Goal: Task Accomplishment & Management: Manage account settings

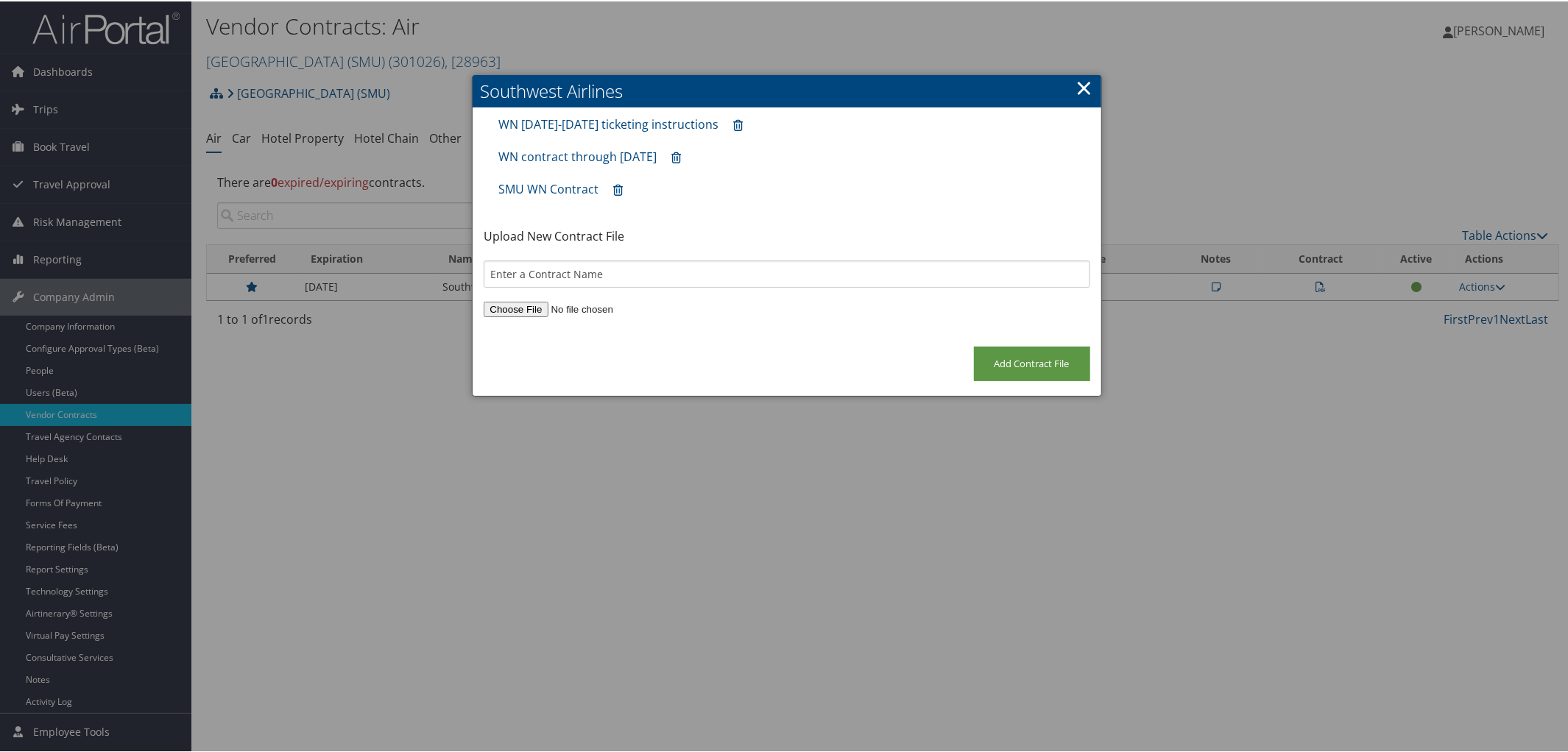
click at [1084, 80] on link "×" at bounding box center [1084, 86] width 17 height 30
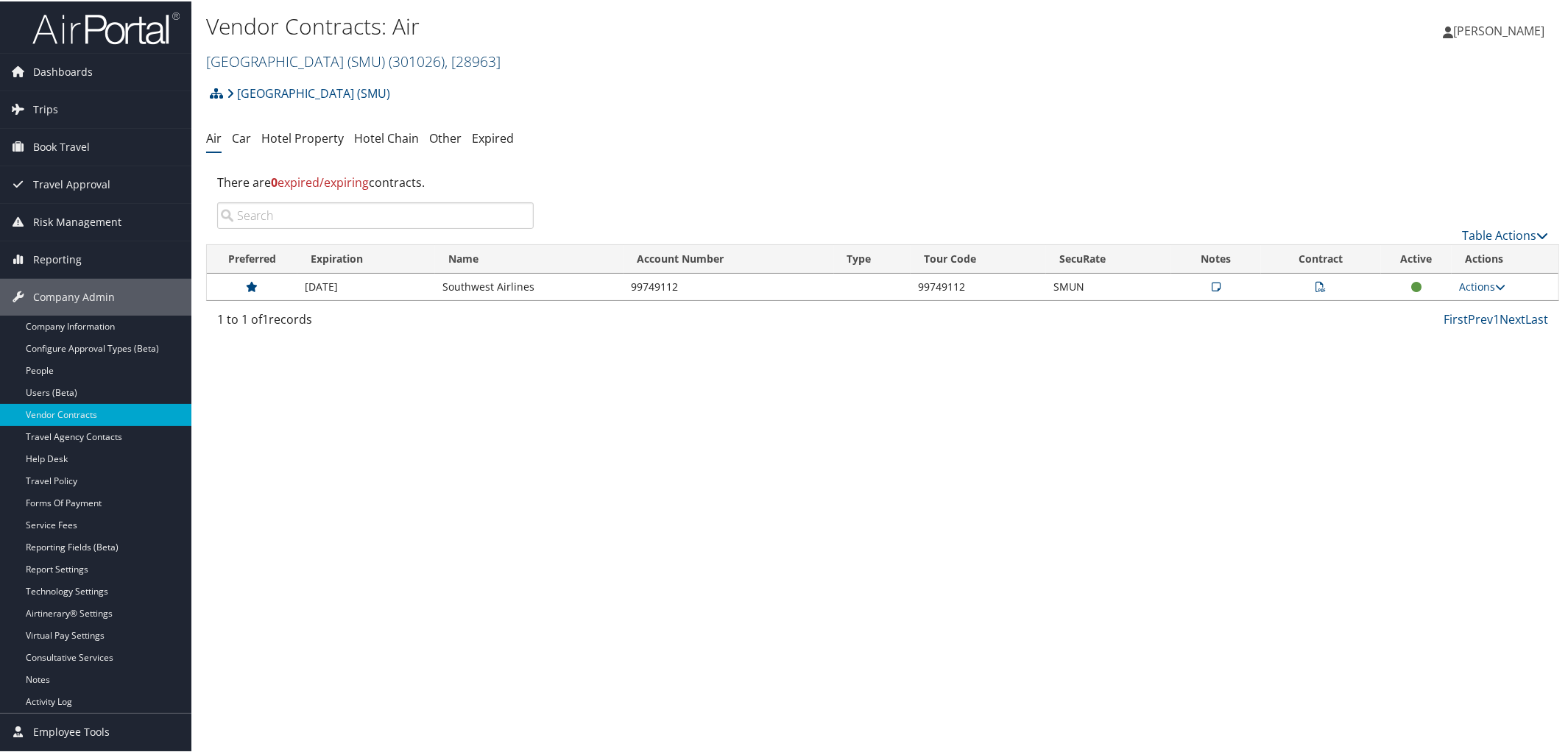
click at [275, 61] on link "[GEOGRAPHIC_DATA] (SMU) ( 301026 ) , [ 28963 ]" at bounding box center [353, 60] width 295 height 20
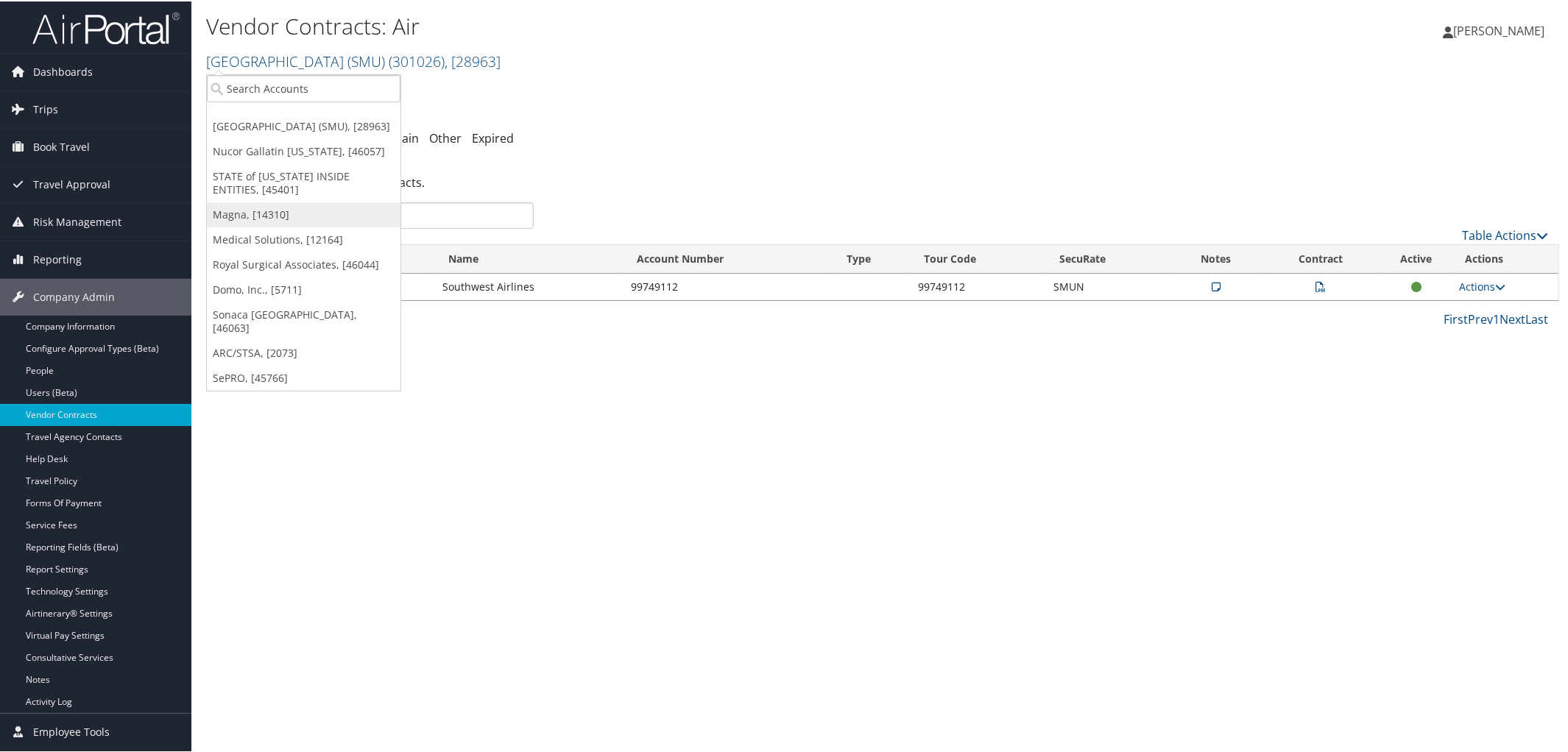
click at [248, 220] on link "Magna, [14310]" at bounding box center [304, 213] width 193 height 25
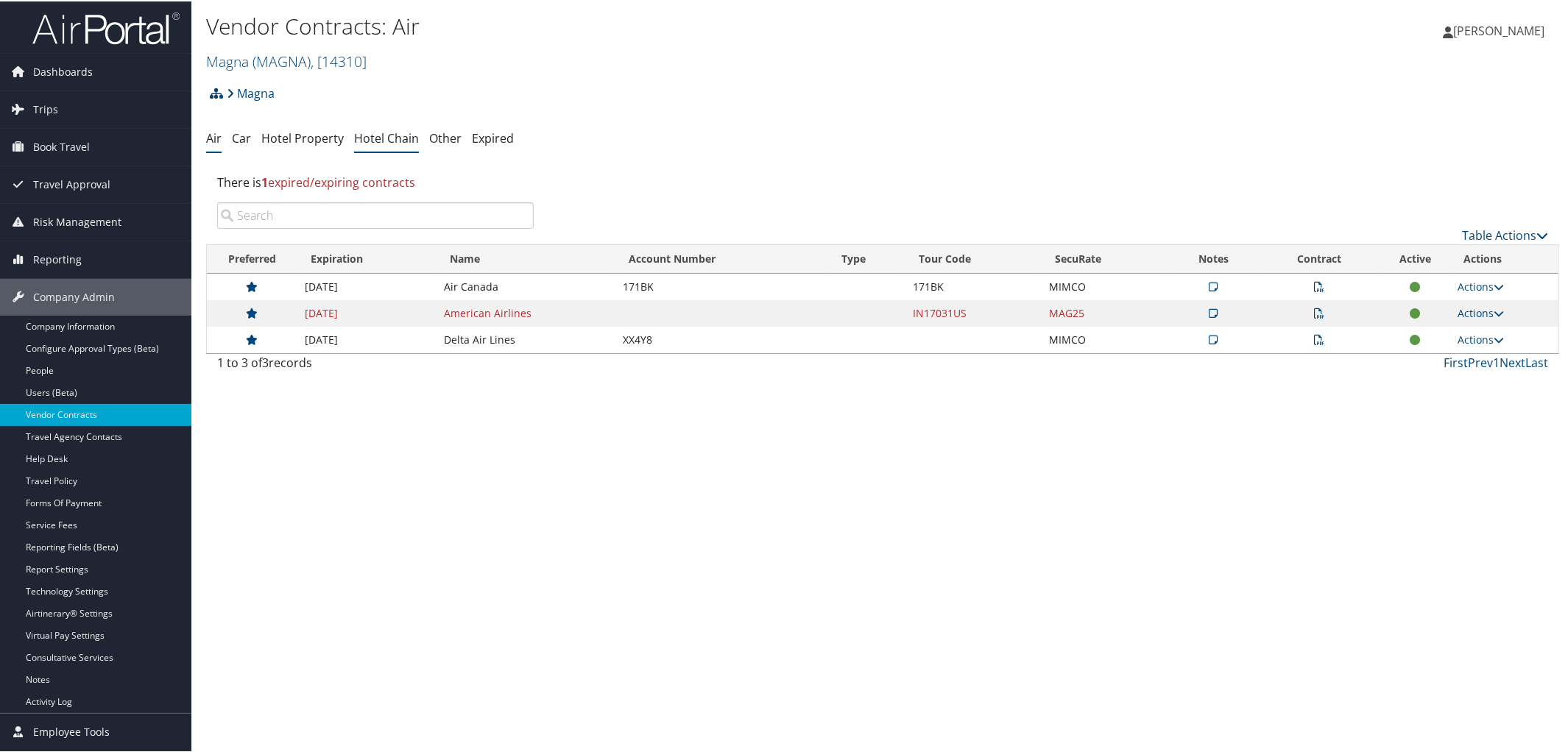
click at [381, 138] on link "Hotel Chain" at bounding box center [386, 137] width 64 height 17
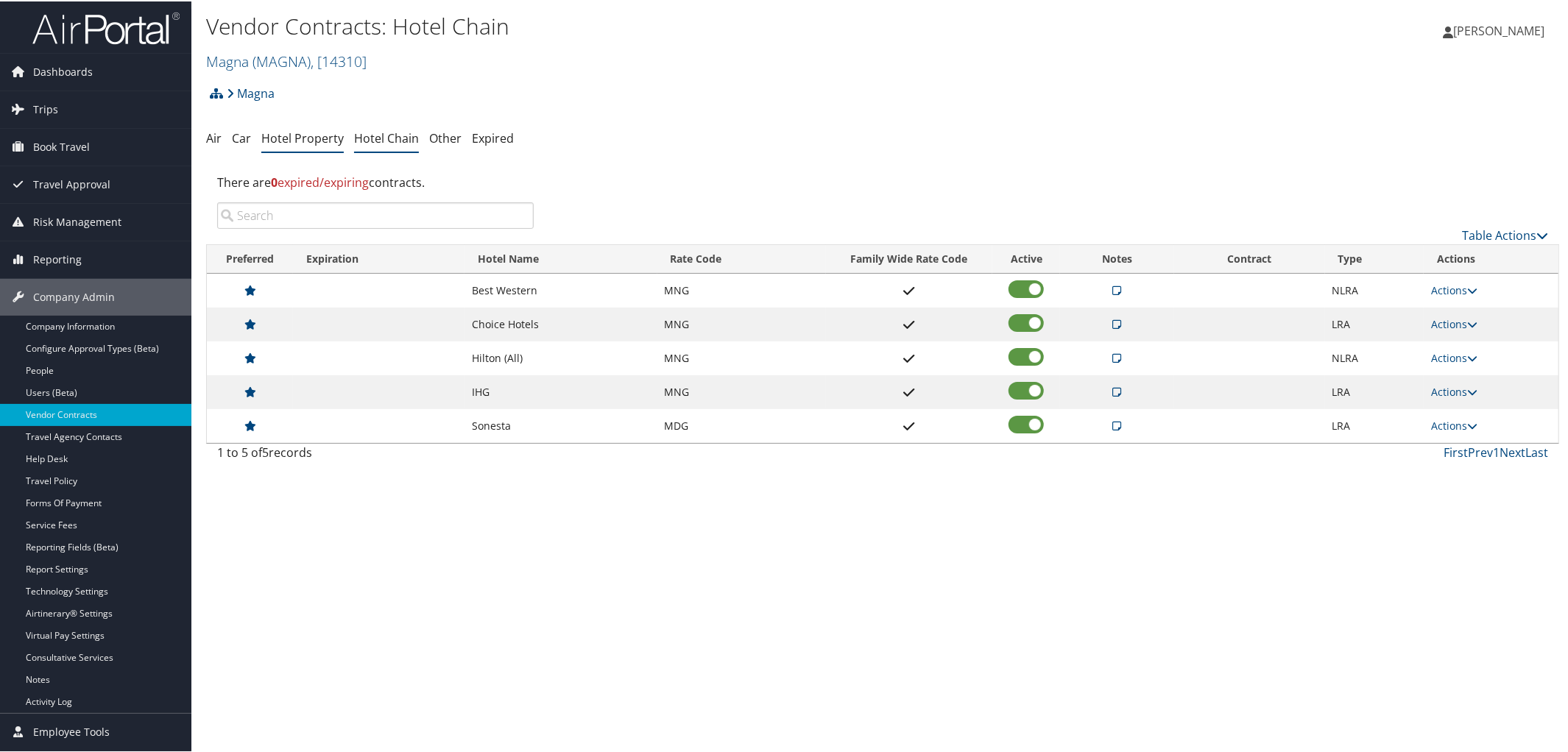
click at [302, 130] on link "Hotel Property" at bounding box center [302, 137] width 83 height 17
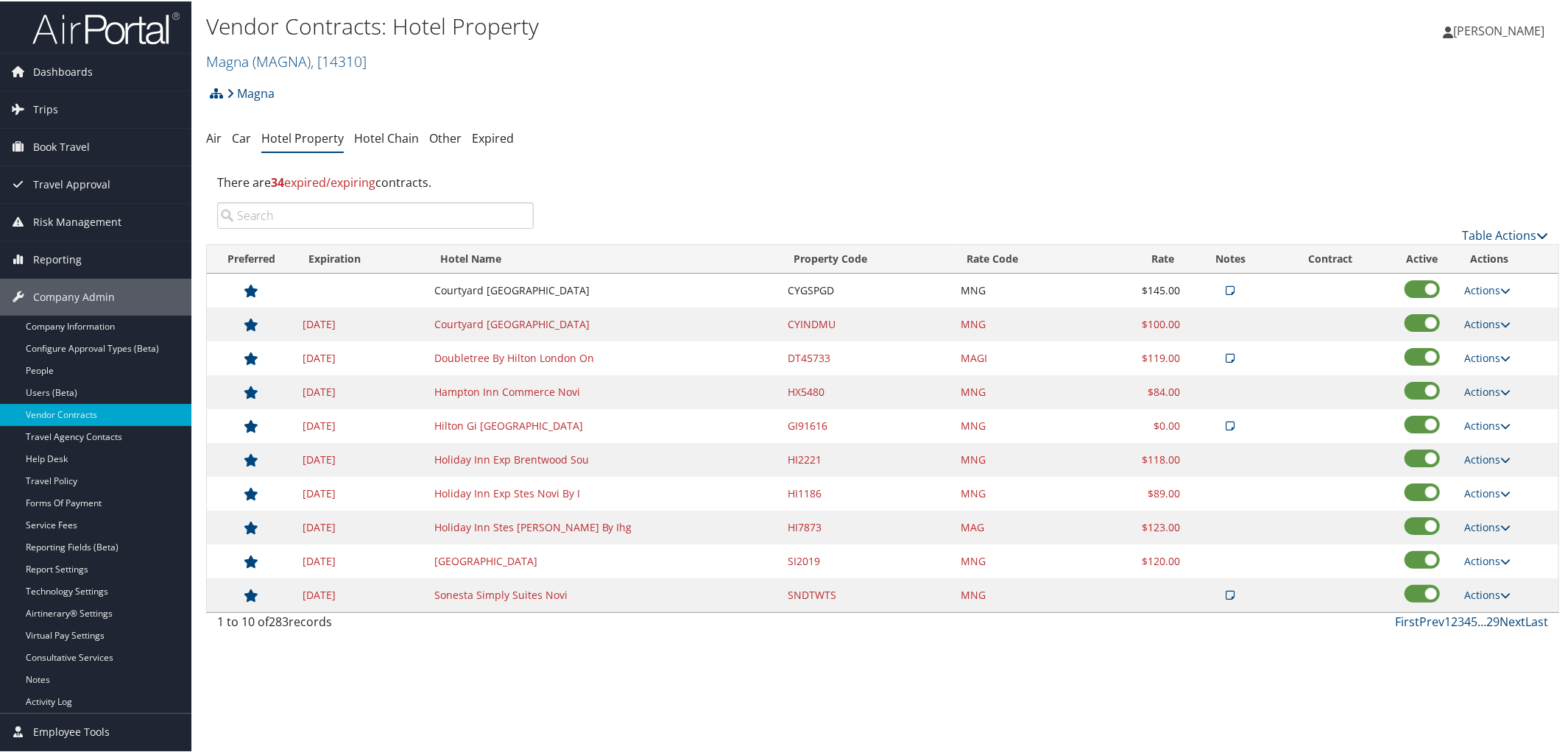
click at [1502, 622] on link "Next" at bounding box center [1512, 621] width 26 height 17
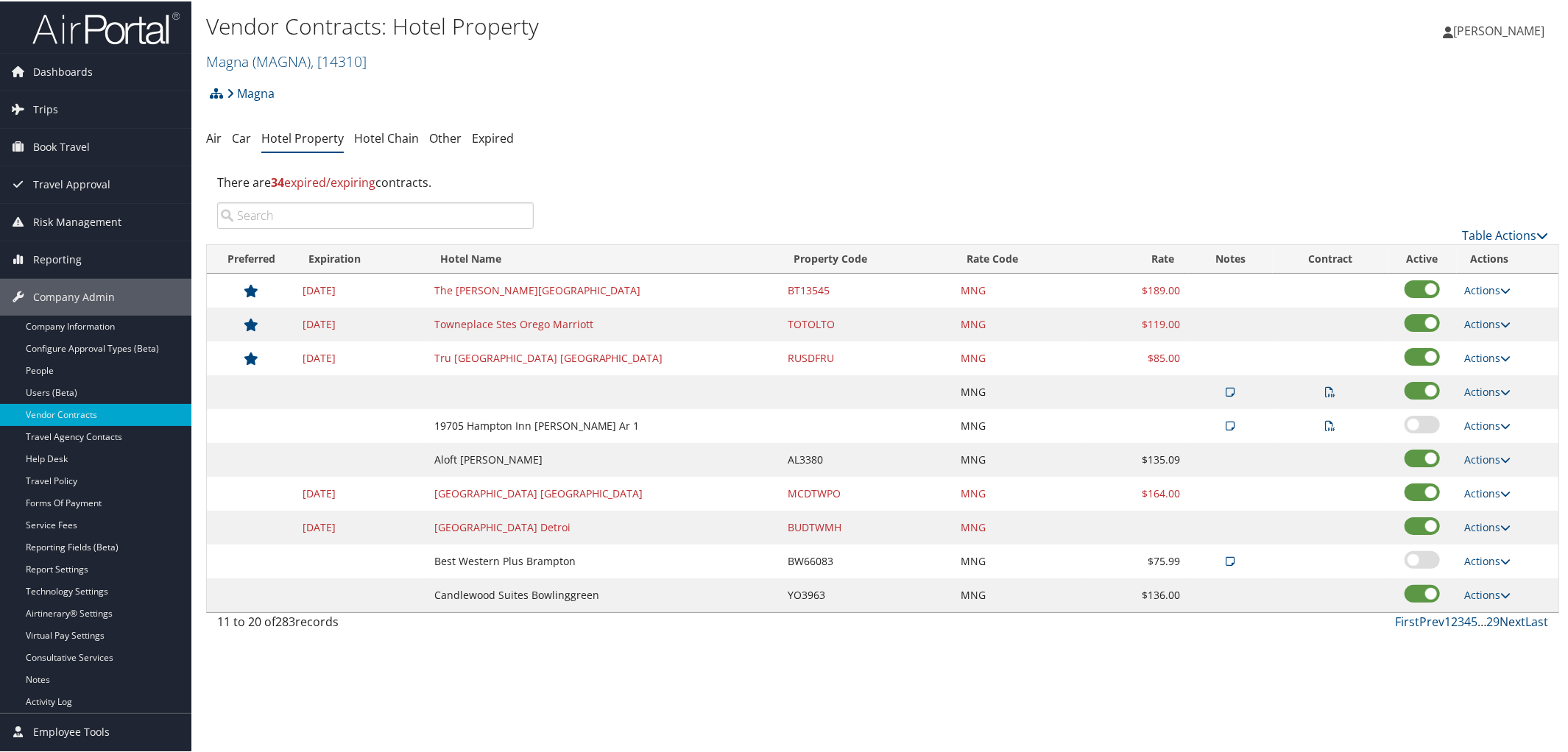
click at [1502, 622] on link "Next" at bounding box center [1512, 621] width 26 height 17
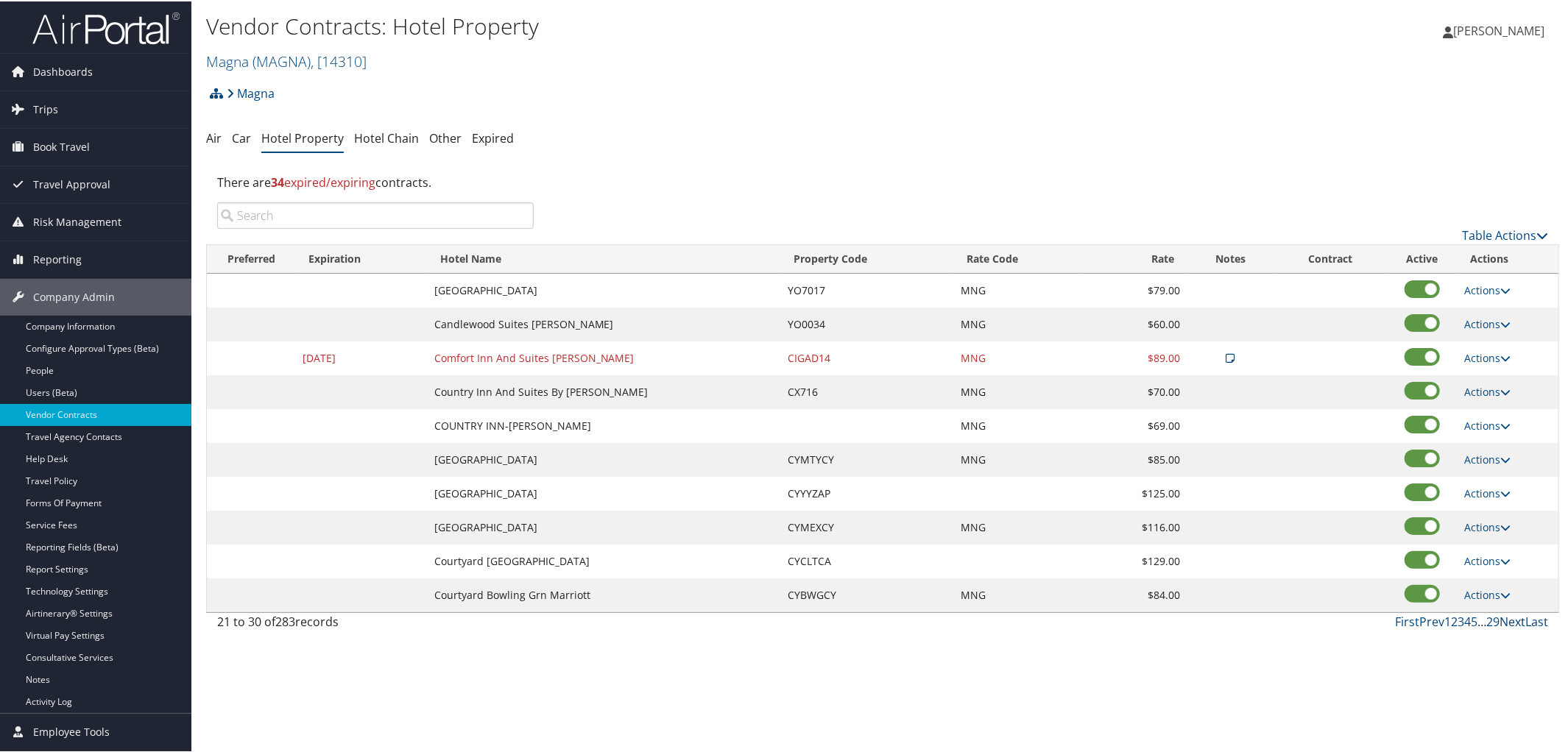
click at [1502, 622] on link "Next" at bounding box center [1512, 621] width 26 height 17
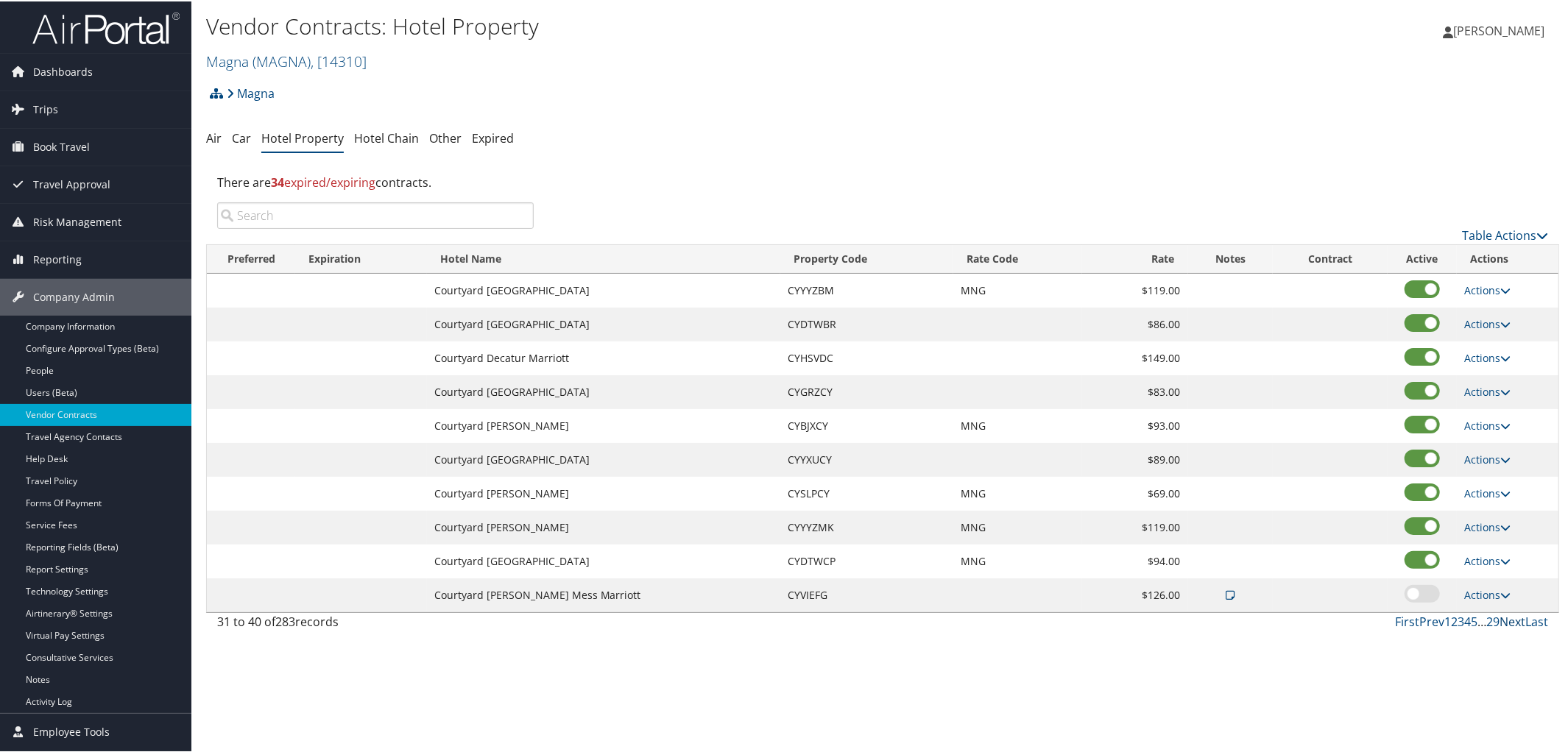
click at [1502, 622] on link "Next" at bounding box center [1512, 621] width 26 height 17
click at [1508, 622] on link "Next" at bounding box center [1512, 621] width 26 height 17
click at [1395, 628] on link "First" at bounding box center [1405, 621] width 24 height 17
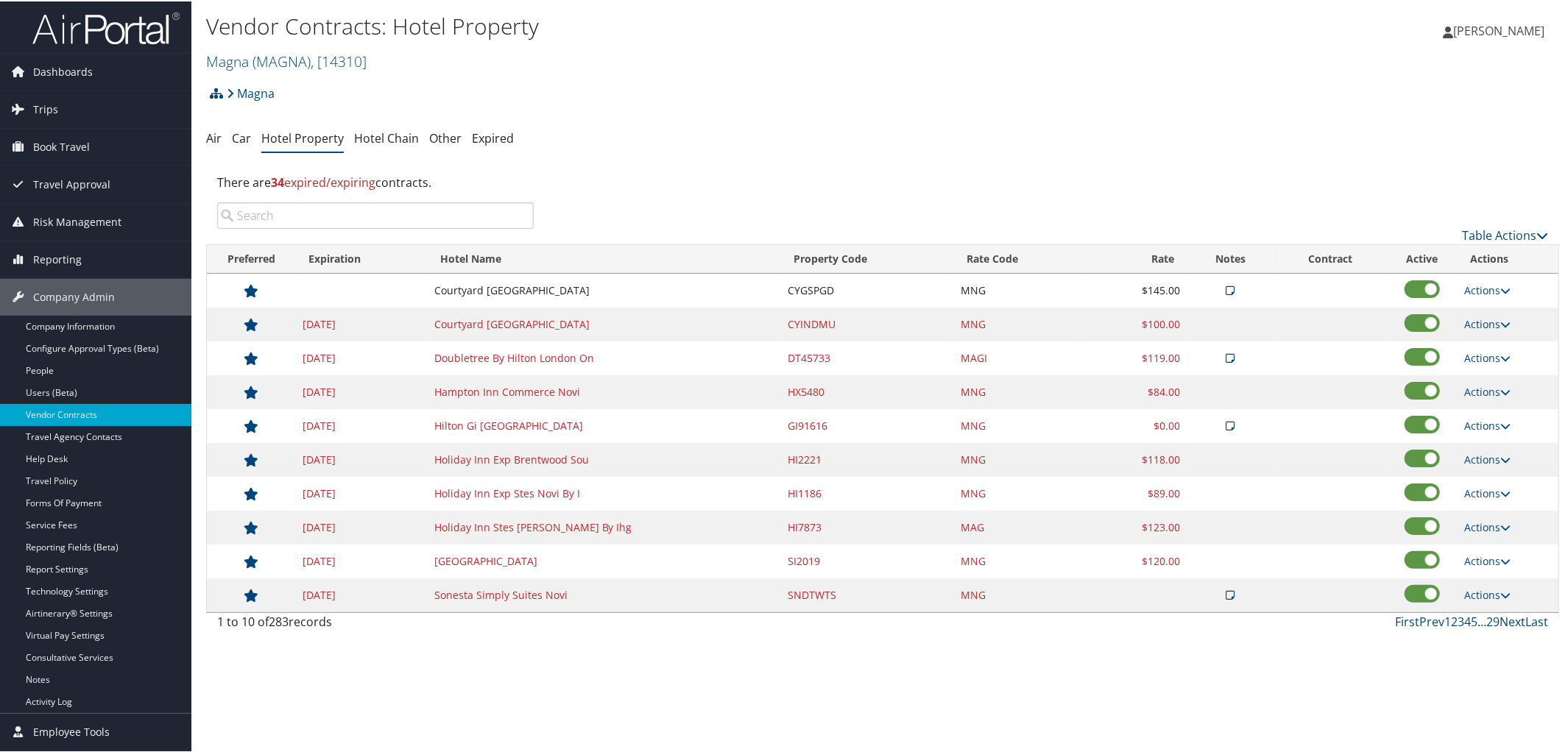
click at [1499, 627] on link "Next" at bounding box center [1512, 621] width 26 height 17
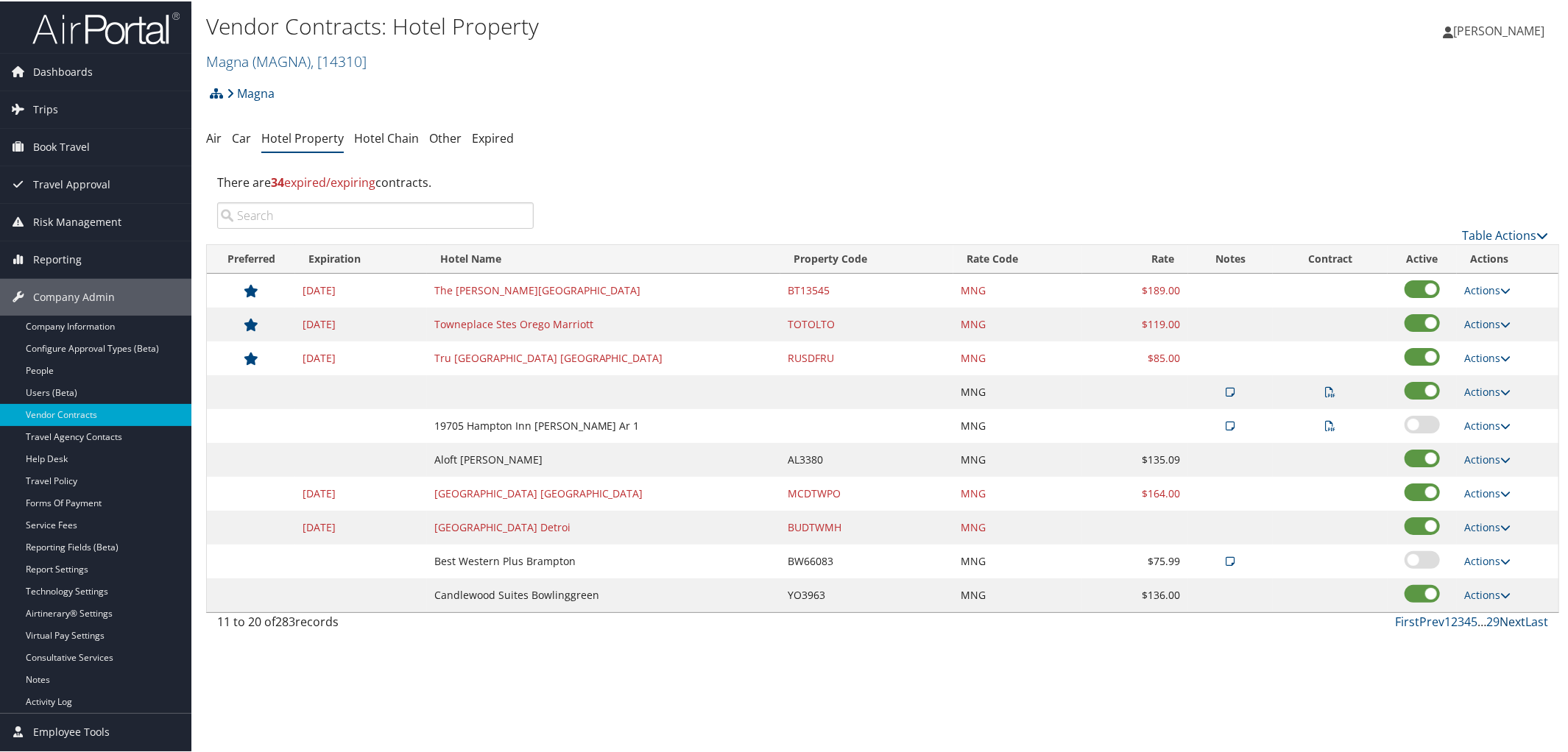
click at [1499, 627] on link "Next" at bounding box center [1512, 621] width 26 height 17
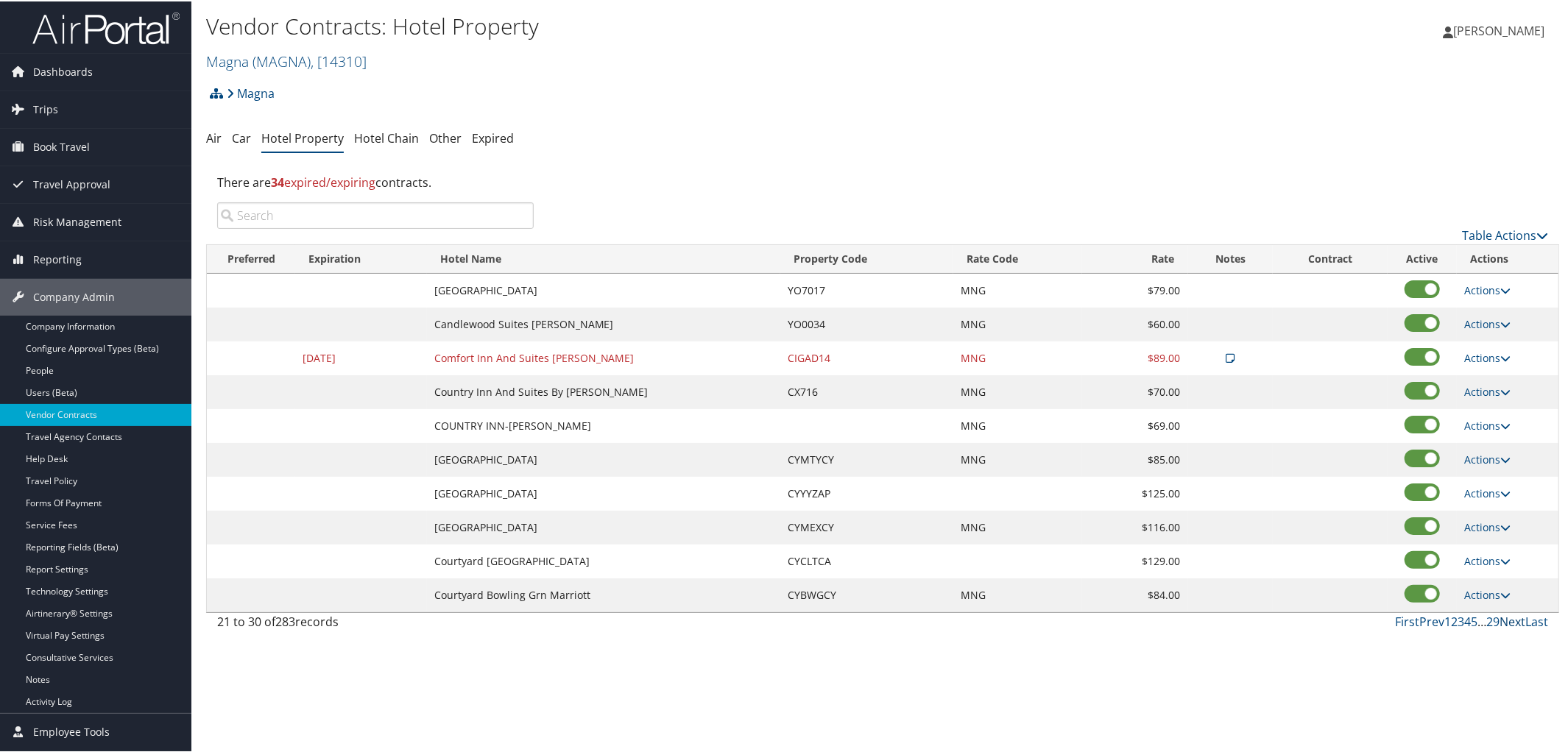
click at [1499, 627] on link "Next" at bounding box center [1512, 621] width 26 height 17
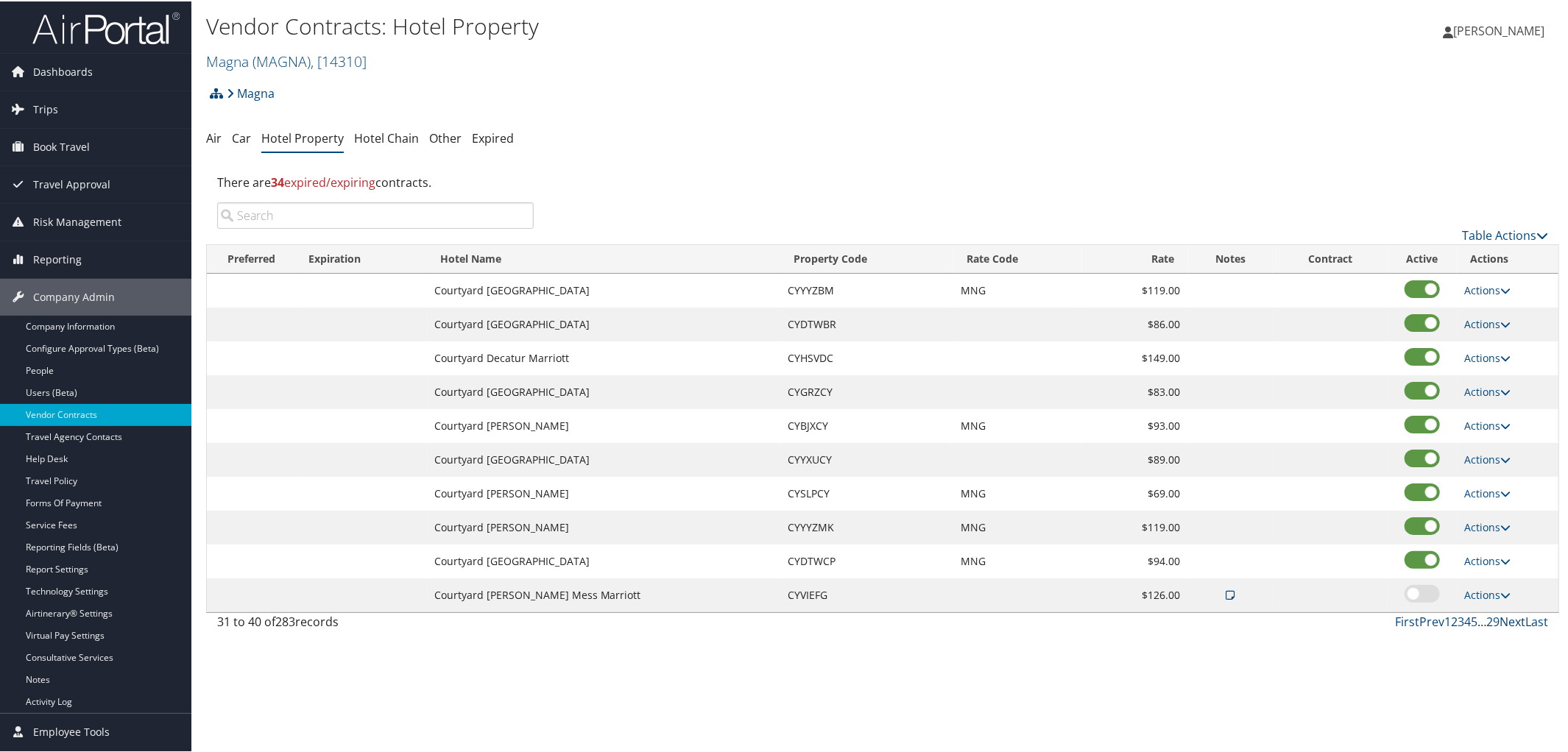
click at [1499, 627] on link "Next" at bounding box center [1512, 621] width 26 height 17
click at [286, 63] on span "( MAGNA )" at bounding box center [282, 60] width 58 height 20
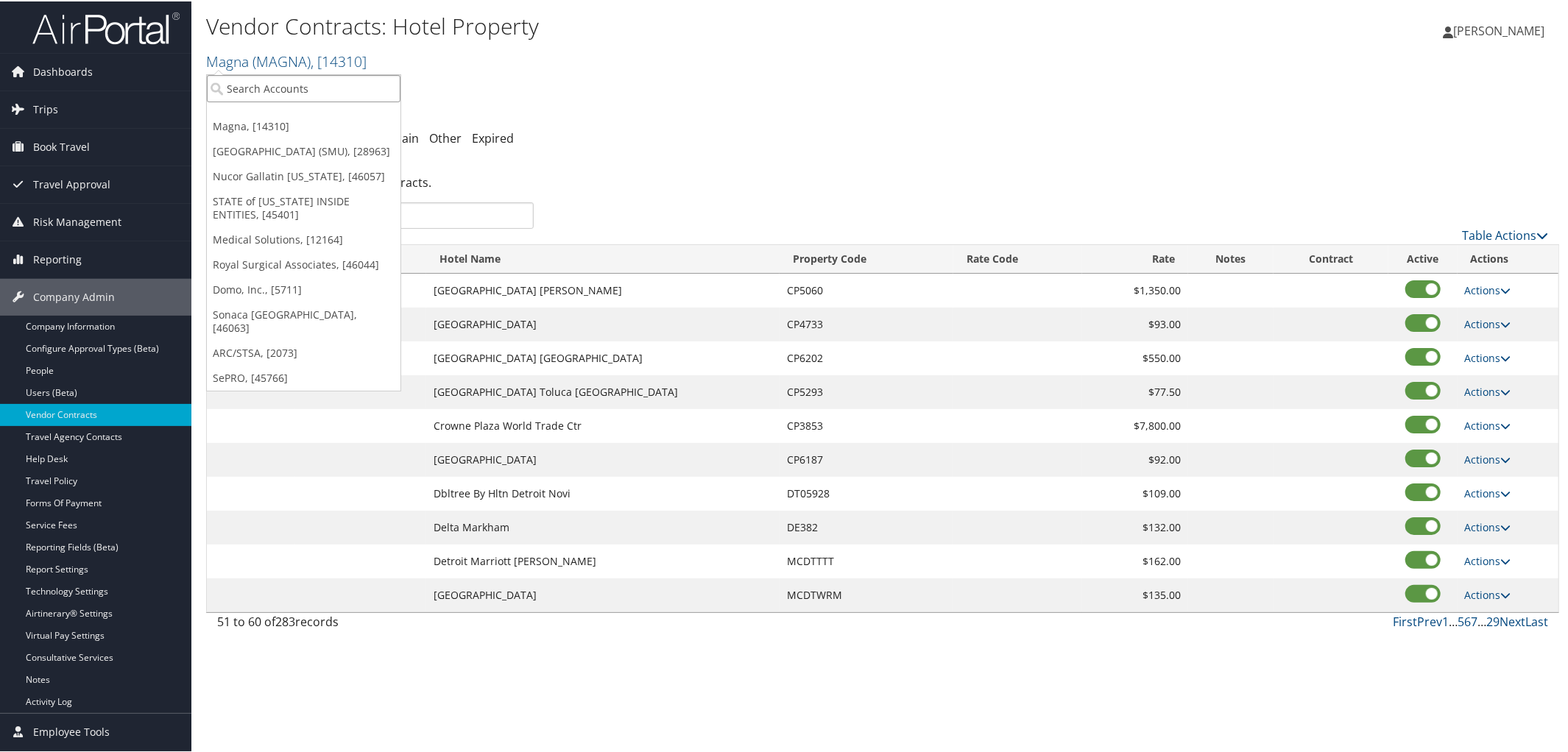
click at [291, 93] on input "search" at bounding box center [304, 87] width 193 height 27
type input "Southern Po"
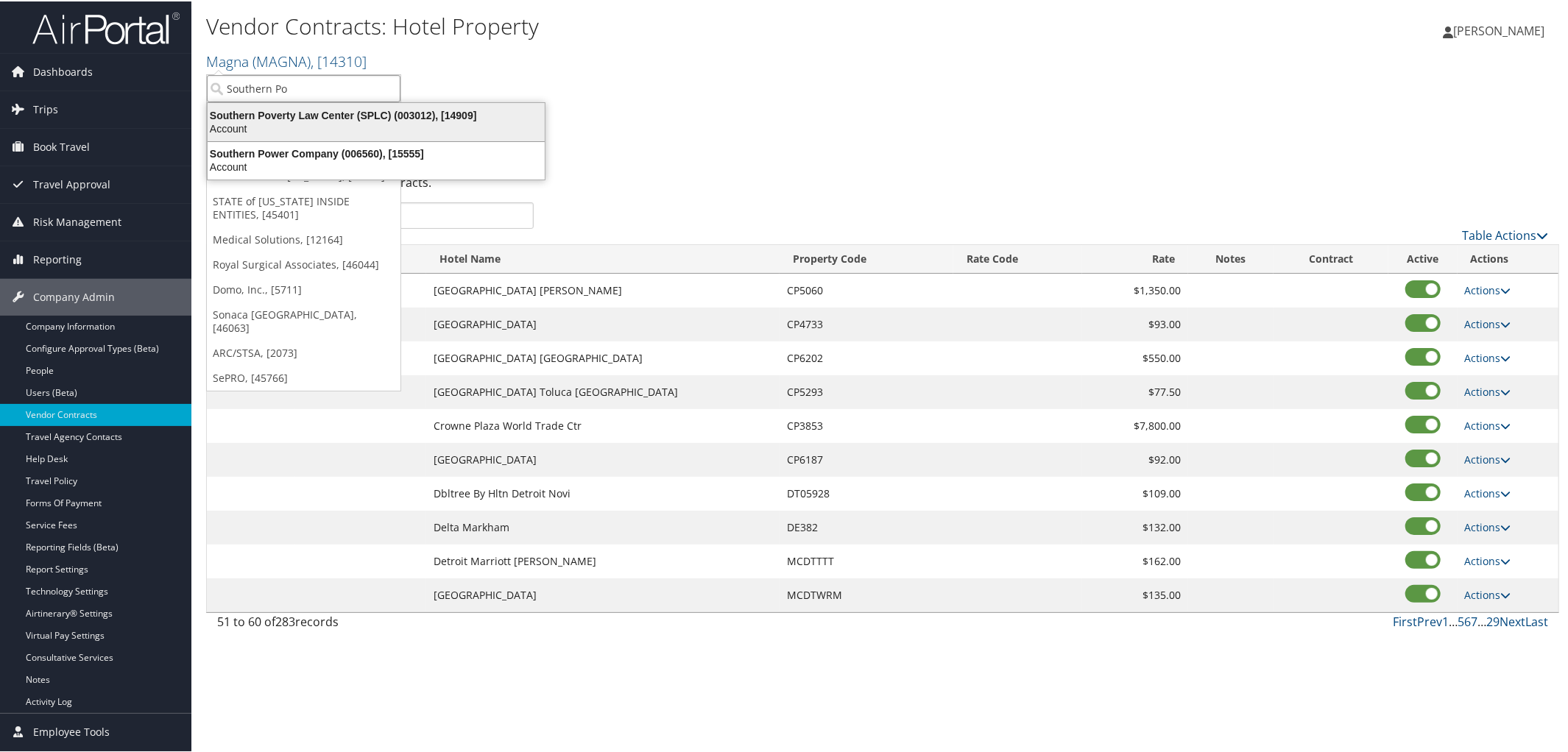
click at [308, 114] on div "Southern Poverty Law Center (SPLC) (003012), [14909]" at bounding box center [377, 114] width 355 height 13
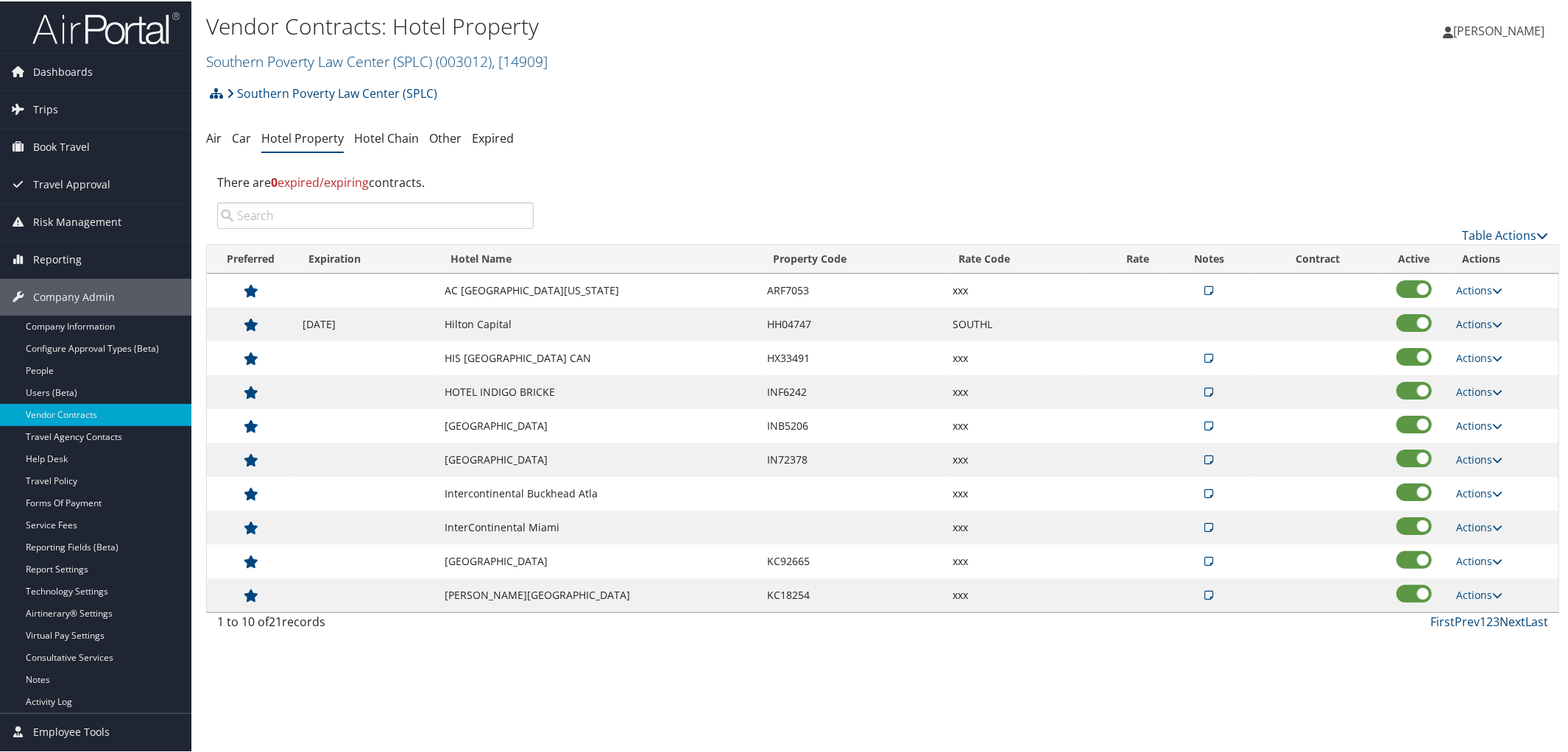
click at [1509, 626] on link "Next" at bounding box center [1512, 621] width 26 height 17
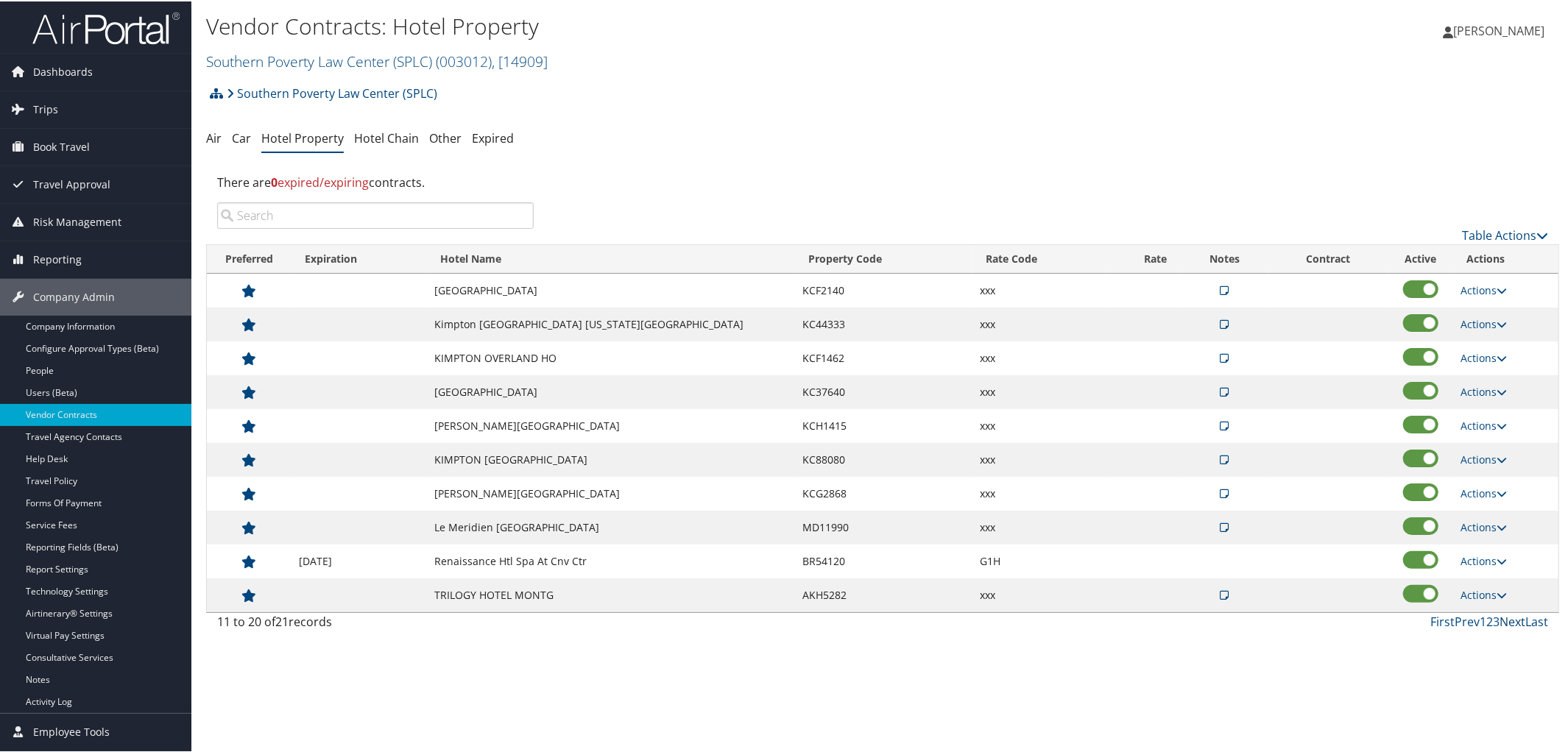
click at [1509, 626] on link "Next" at bounding box center [1512, 621] width 26 height 17
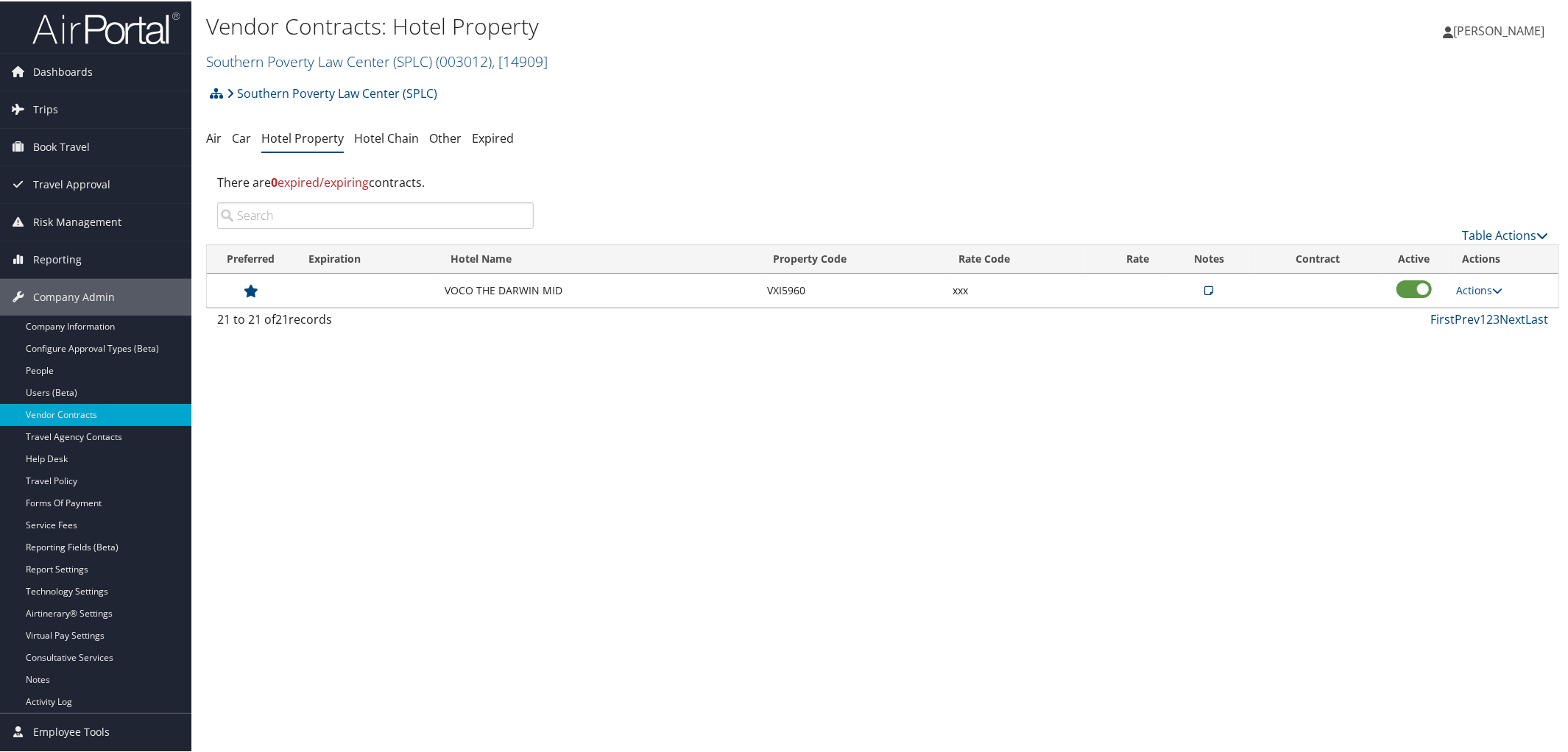
click at [1455, 321] on link "Prev" at bounding box center [1467, 318] width 25 height 17
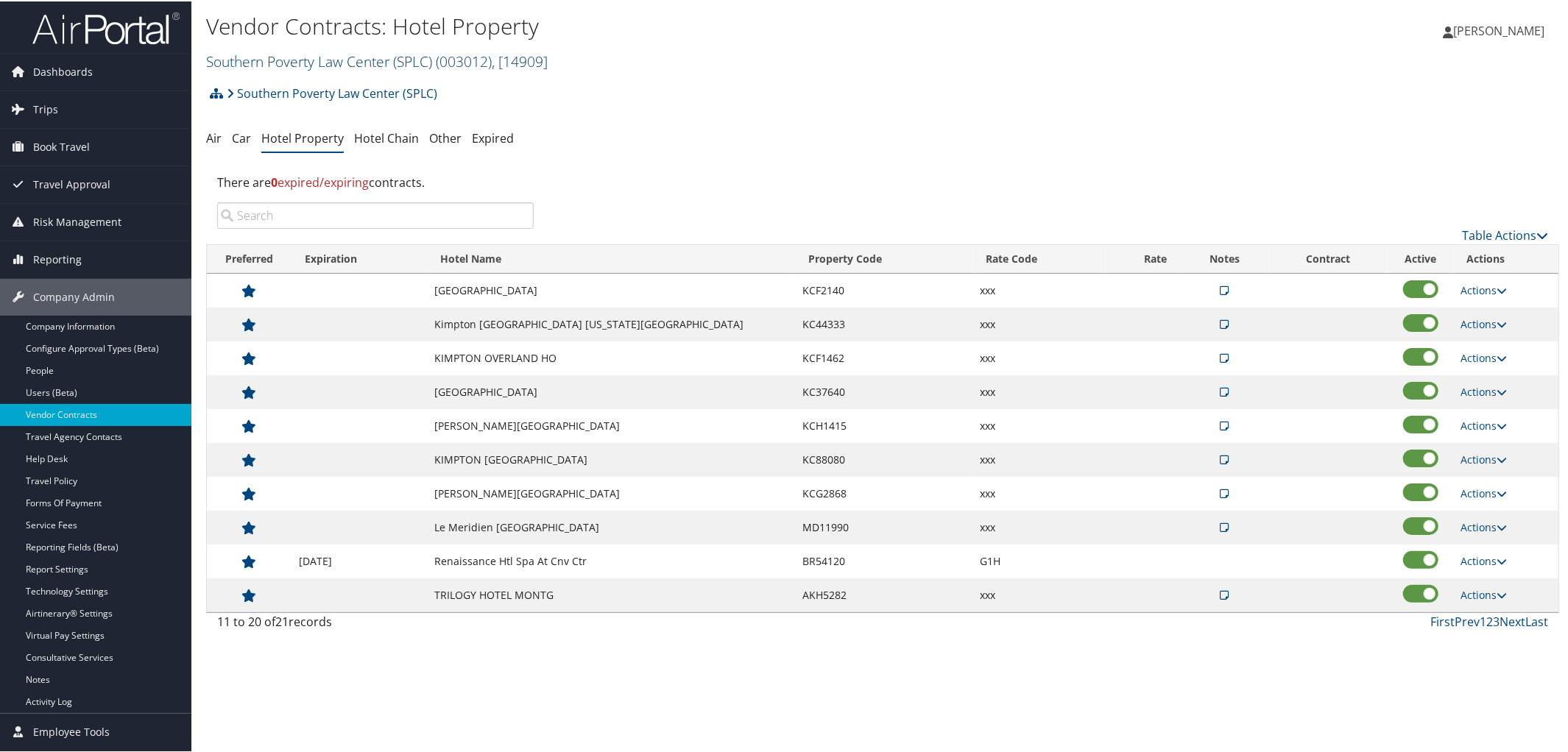
click at [349, 53] on link "Southern Poverty Law Center (SPLC) ( 003012 ) , [ 14909 ]" at bounding box center [377, 60] width 342 height 20
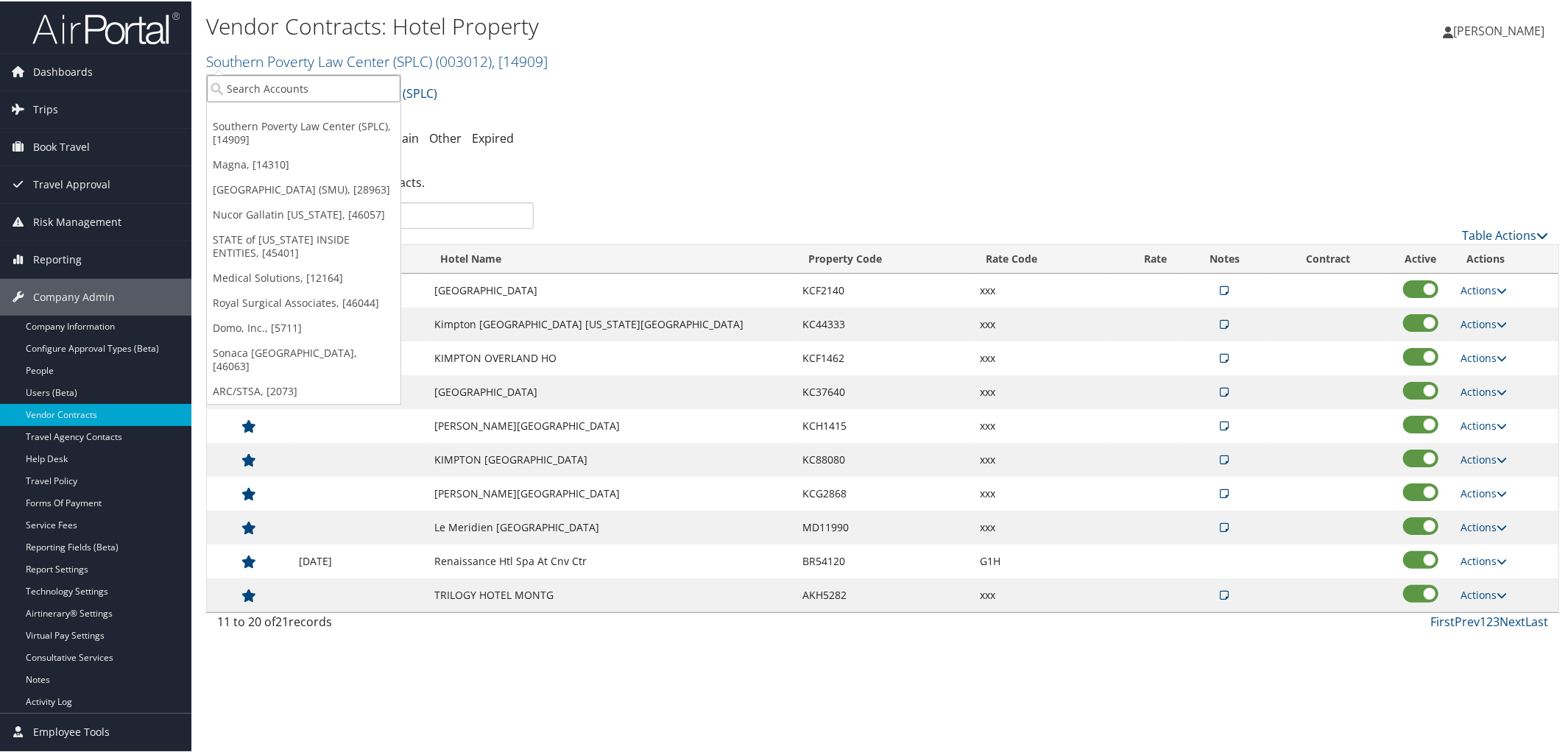
click at [291, 82] on input "search" at bounding box center [304, 87] width 193 height 27
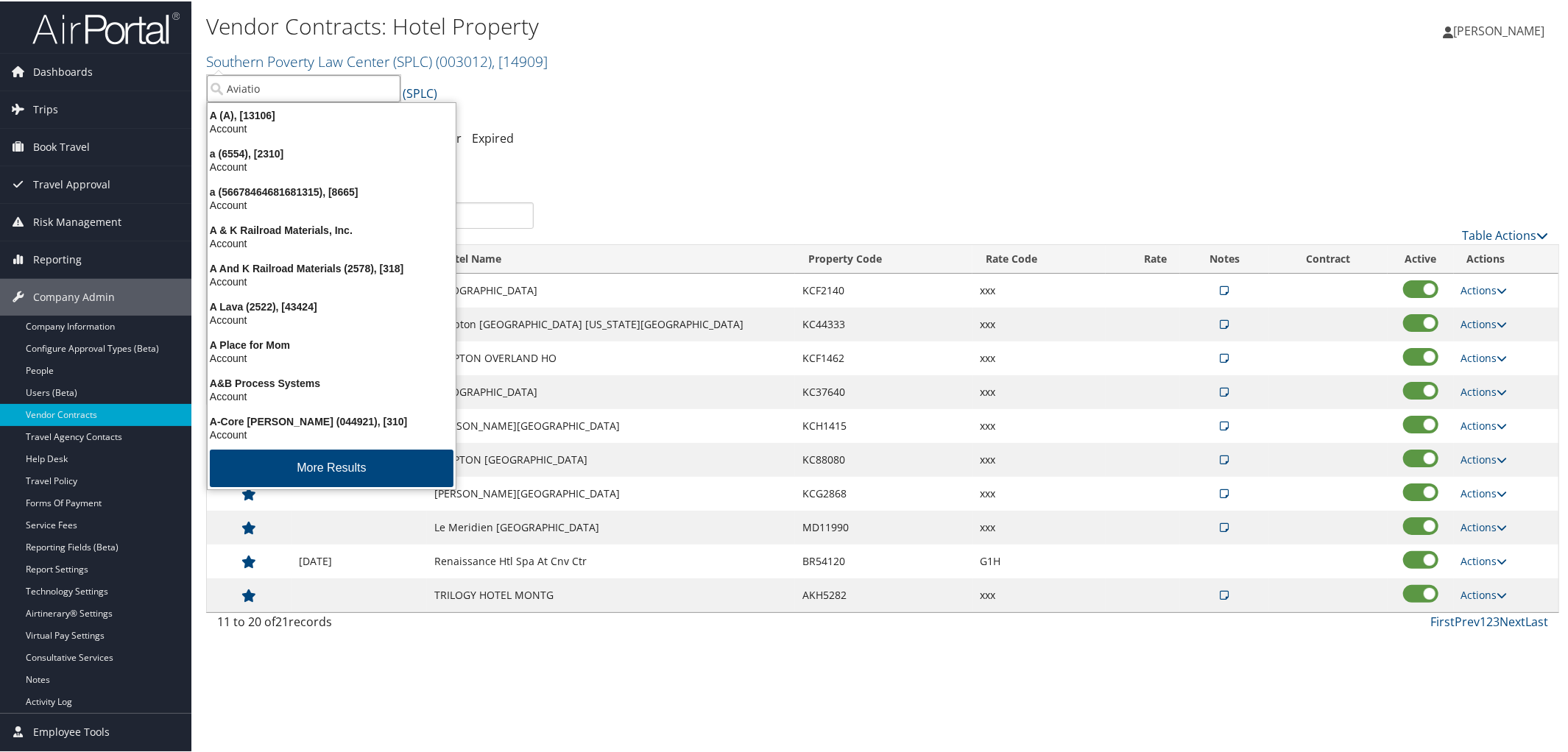
type input "Aviation"
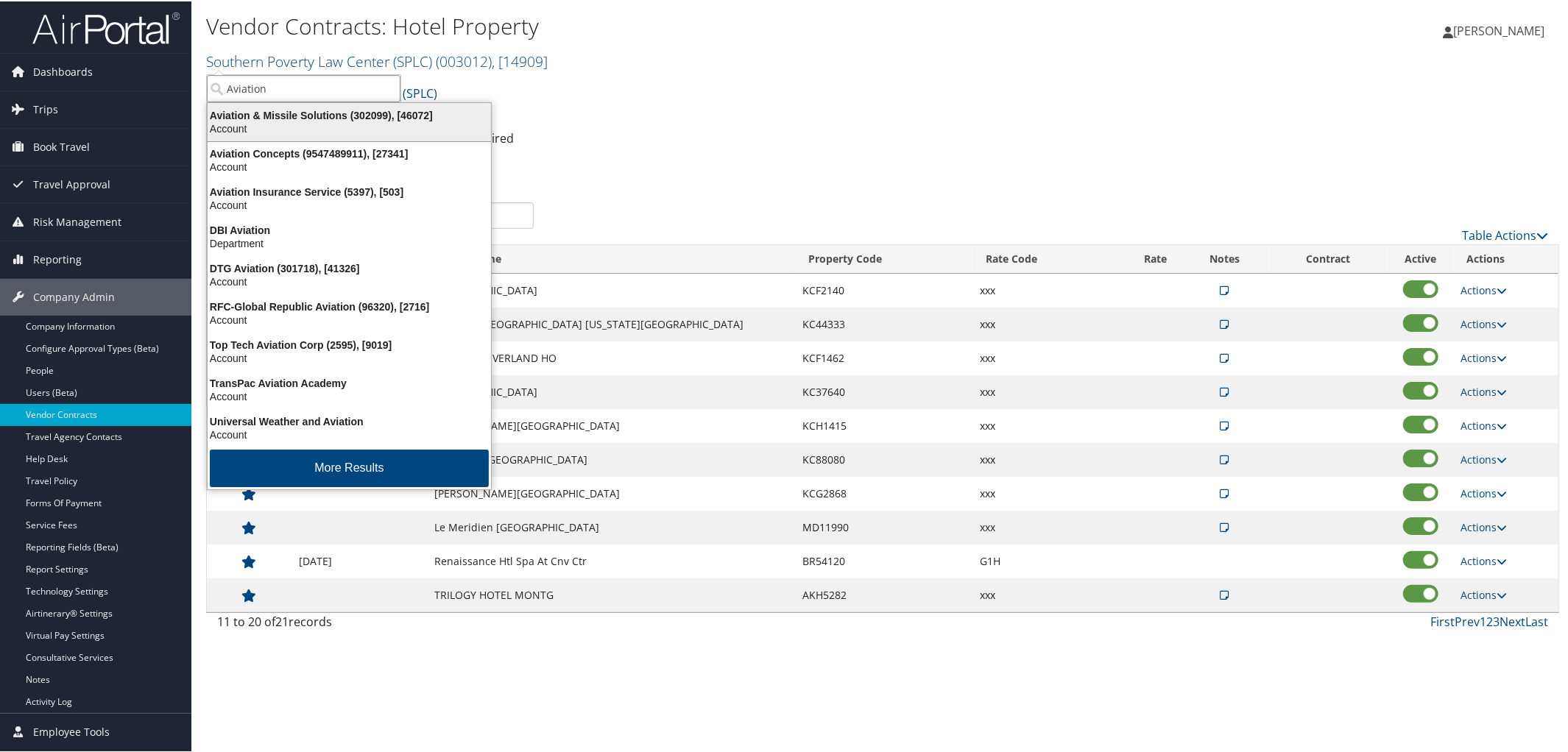
click at [303, 116] on div "Aviation & Missile Solutions (302099), [46072]" at bounding box center [349, 114] width 301 height 13
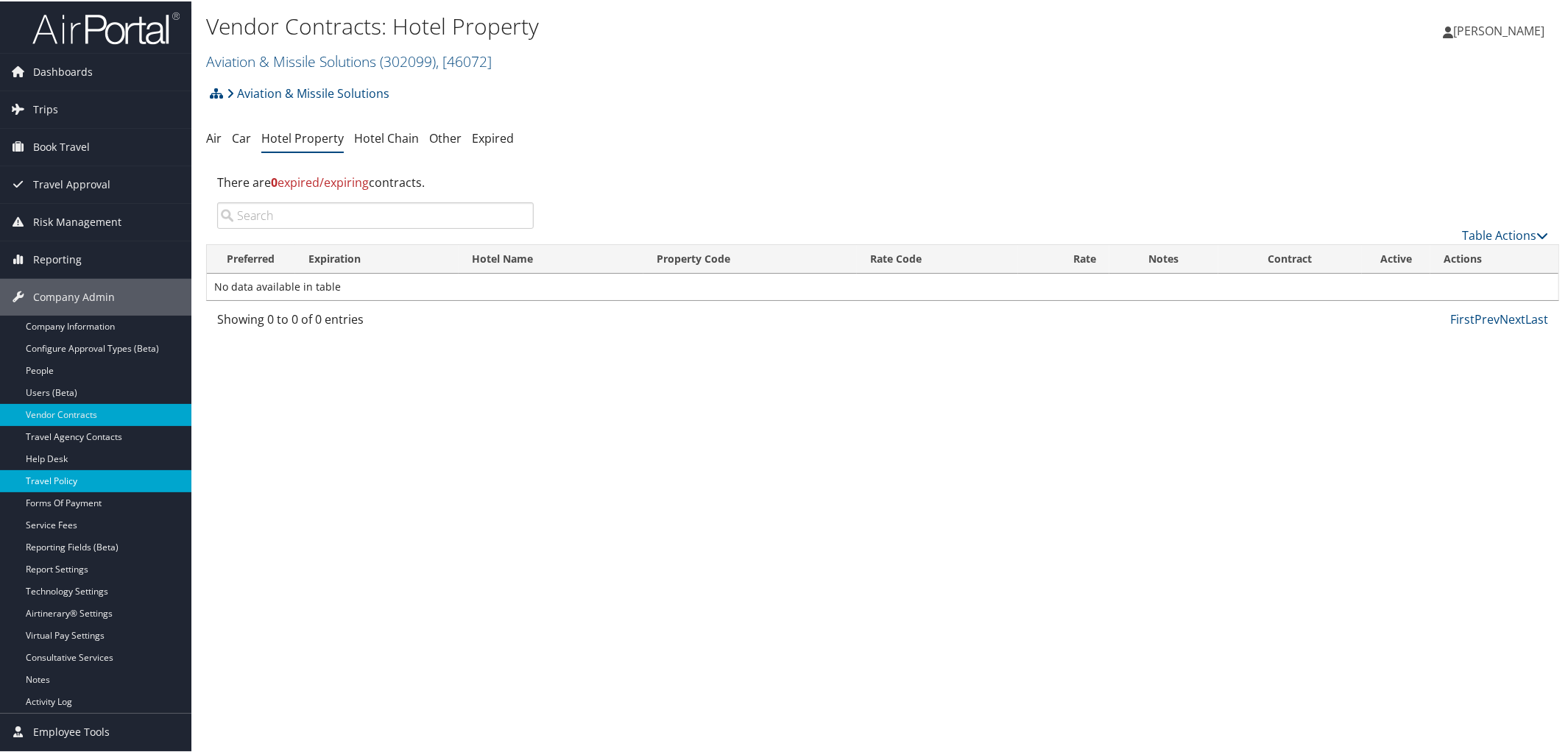
click at [58, 482] on link "Travel Policy" at bounding box center [96, 480] width 192 height 22
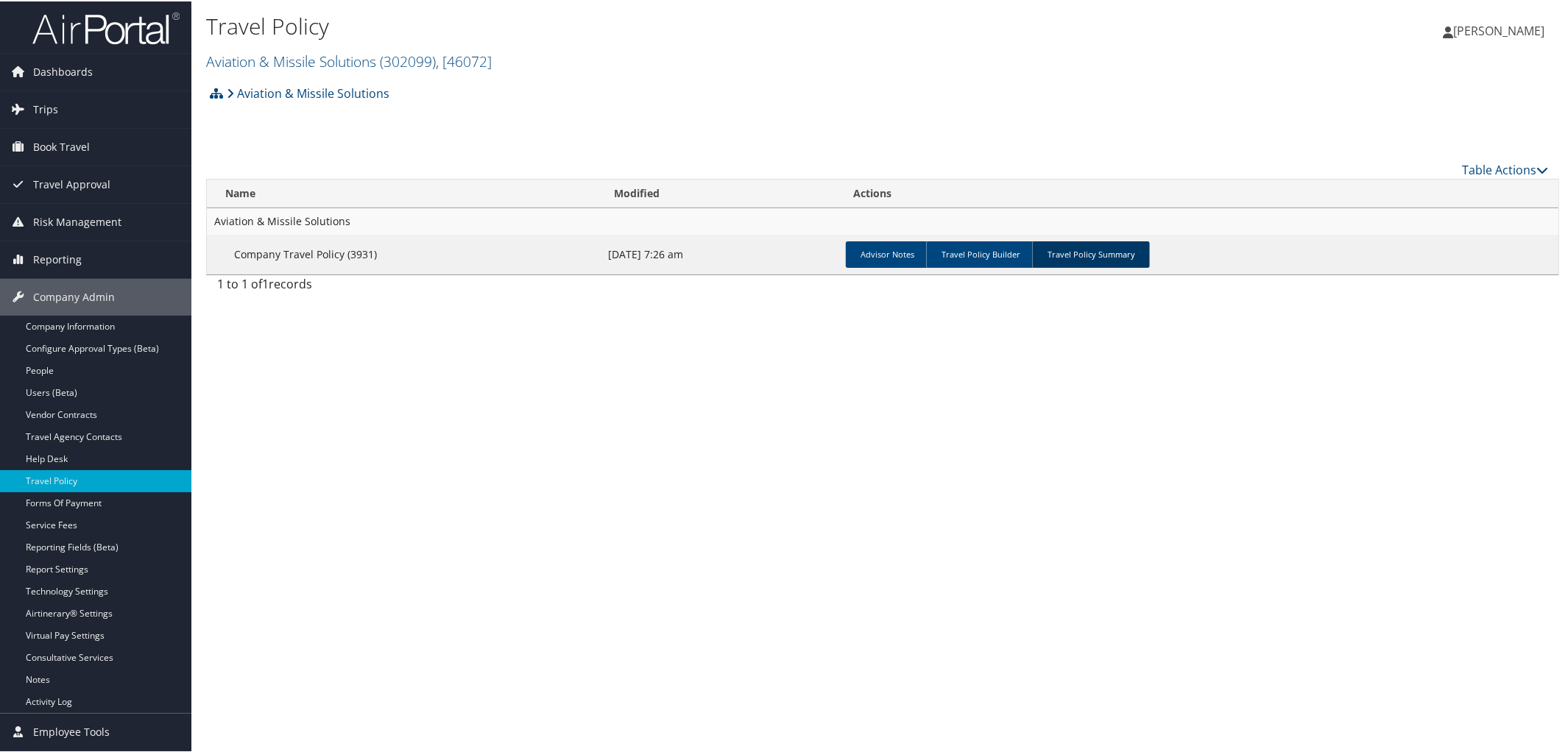
click at [1099, 257] on link "Travel Policy Summary" at bounding box center [1091, 253] width 118 height 26
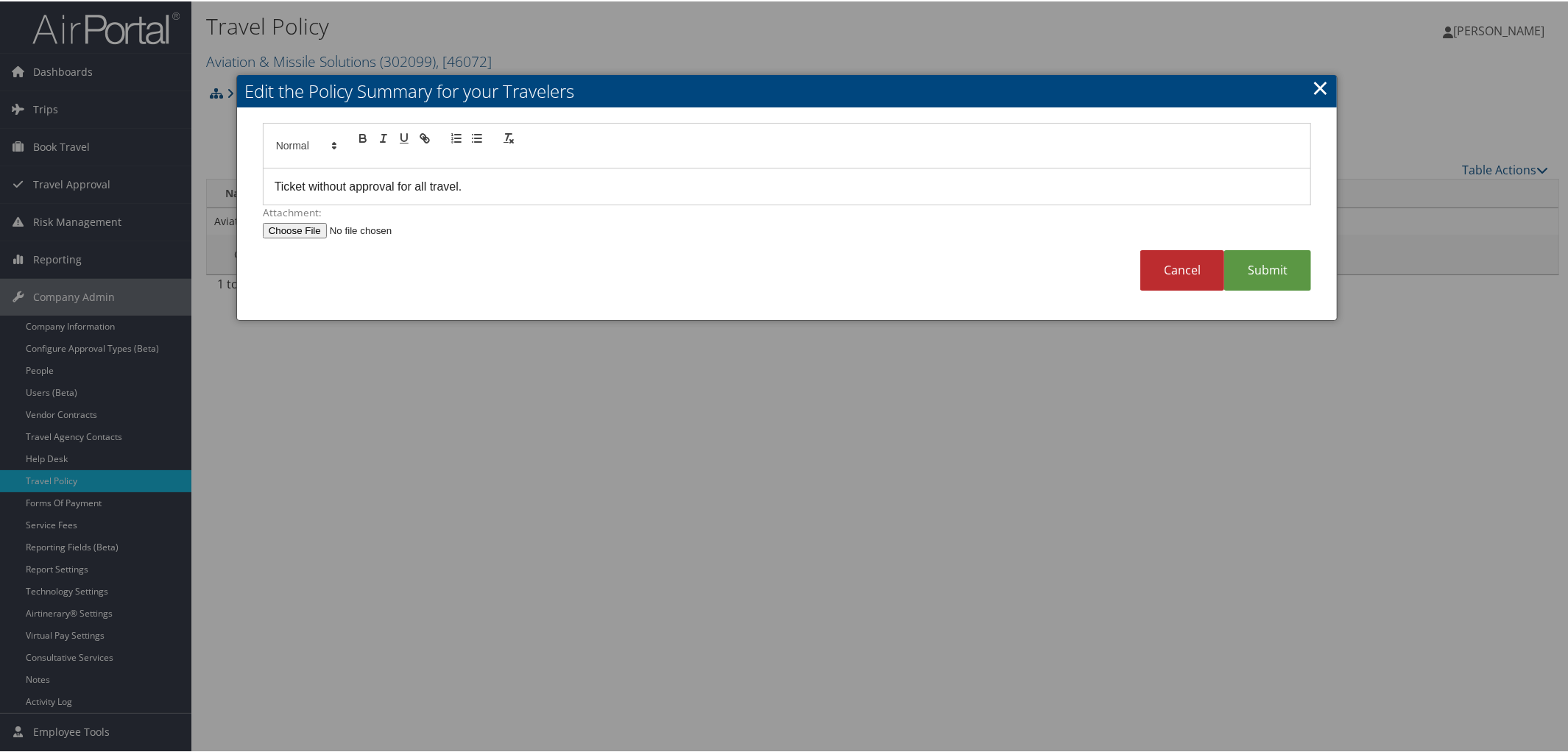
click at [1312, 98] on link "×" at bounding box center [1320, 86] width 17 height 30
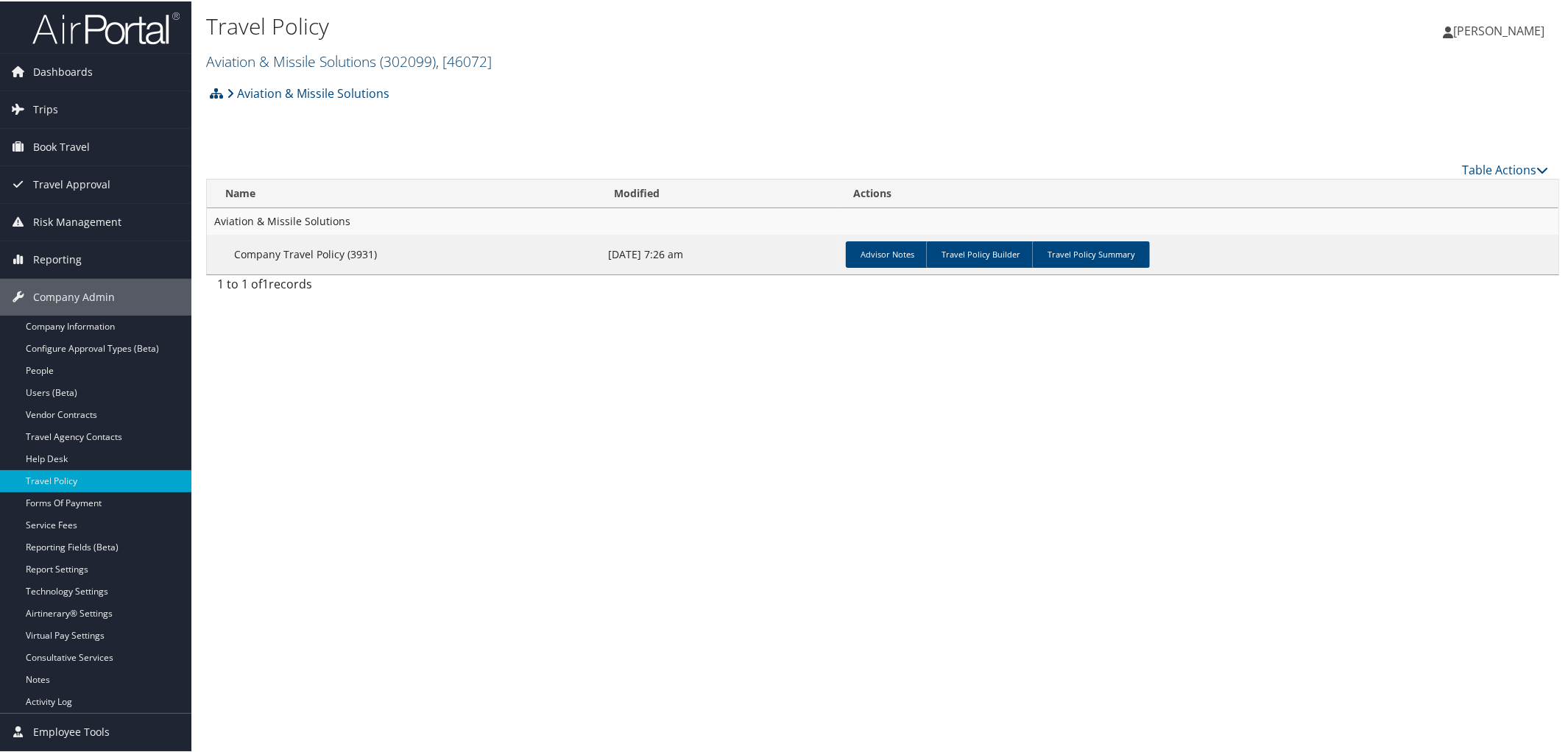
click at [320, 64] on link "Aviation & Missile Solutions ( 302099 ) , [ 46072 ]" at bounding box center [349, 60] width 286 height 20
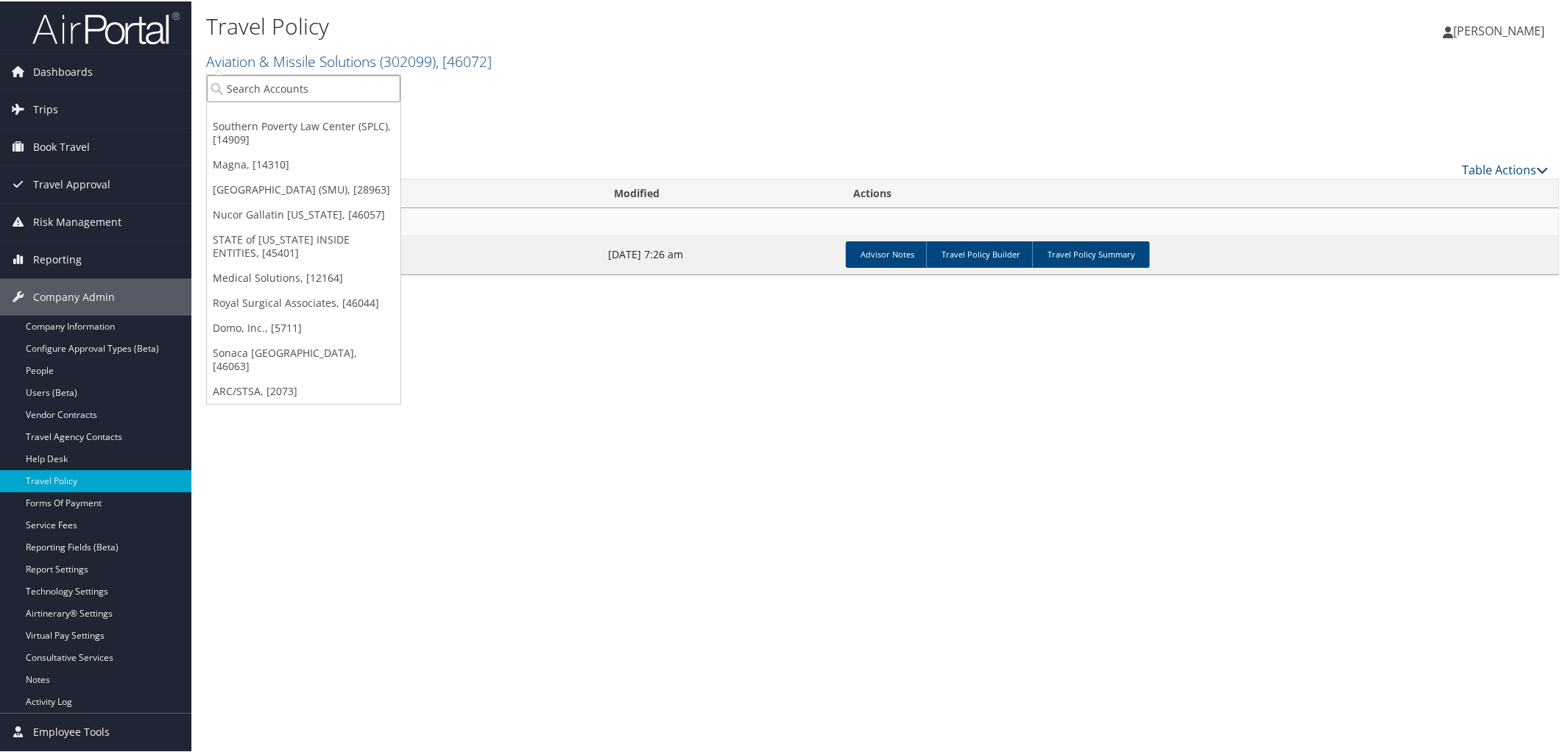
click at [322, 95] on input "search" at bounding box center [304, 87] width 193 height 27
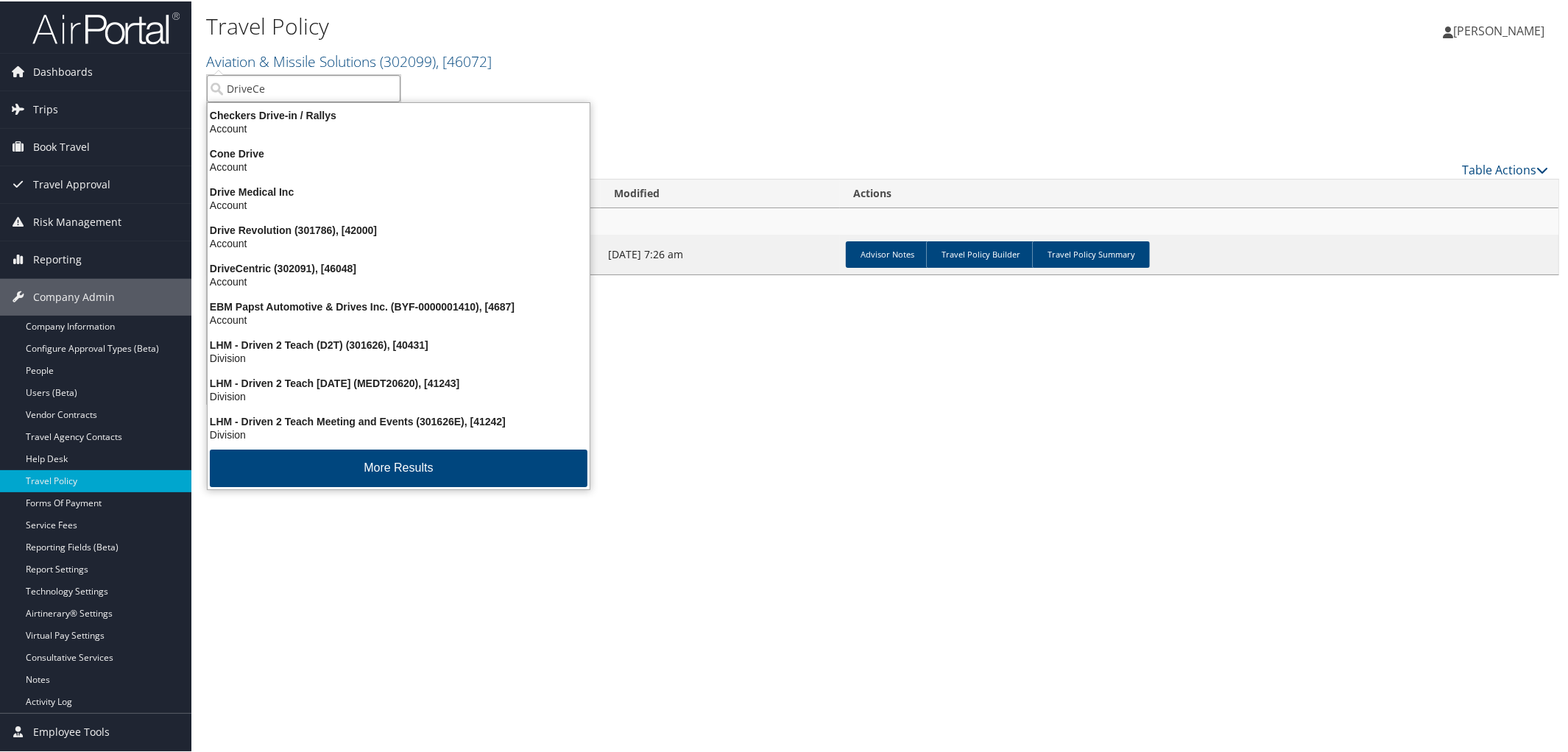
type input "DriveCen"
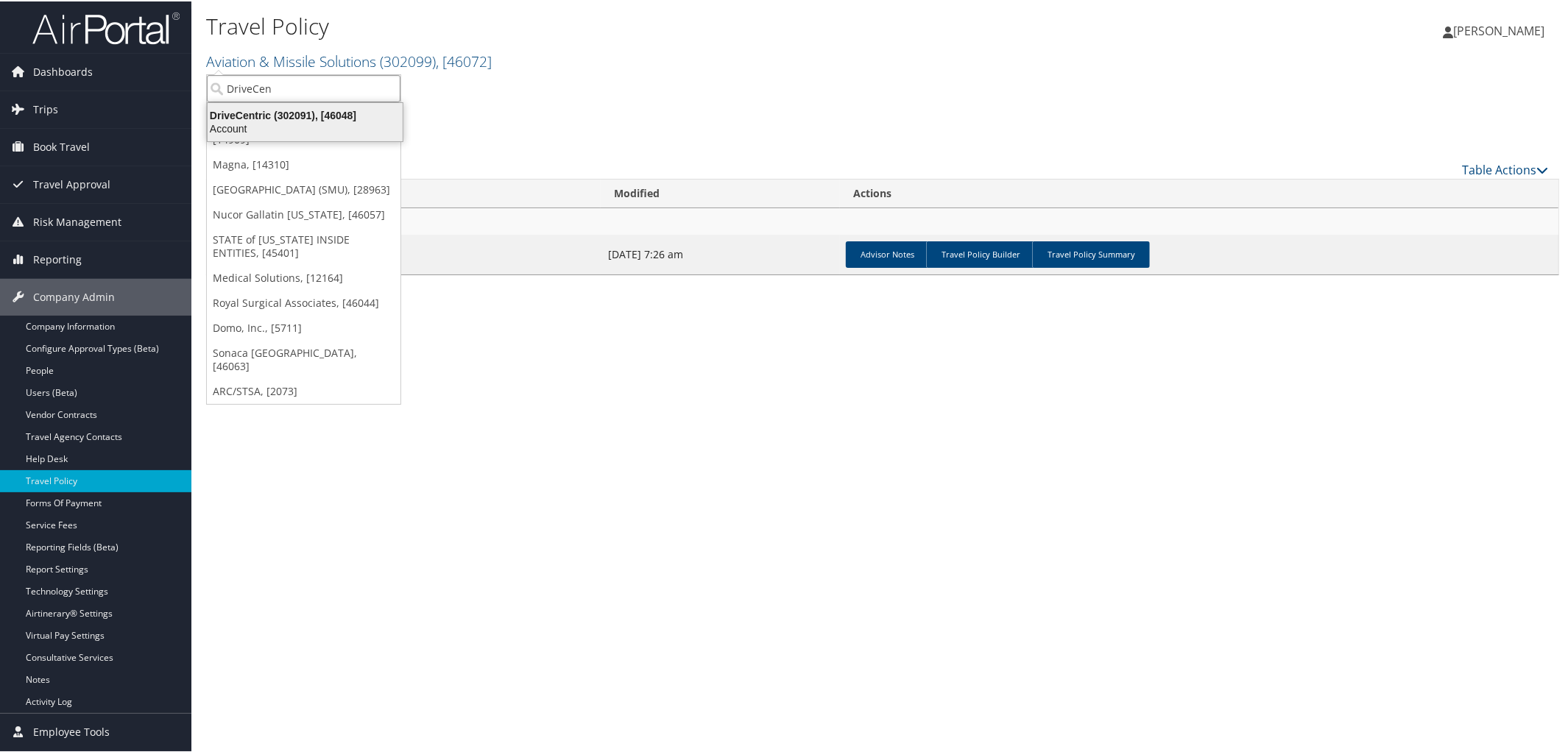
click at [312, 121] on div "Account" at bounding box center [306, 127] width 213 height 13
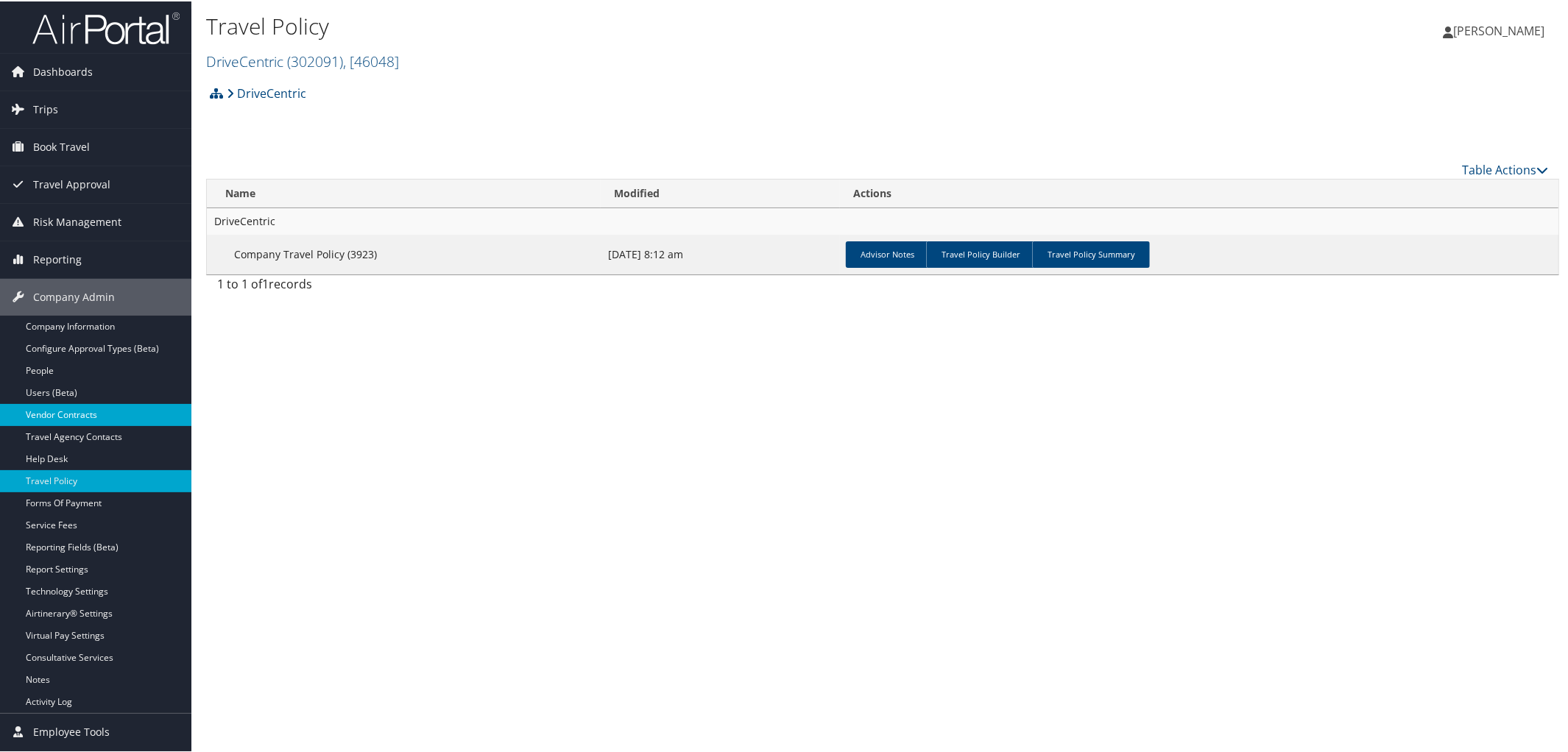
click at [96, 414] on link "Vendor Contracts" at bounding box center [96, 414] width 192 height 22
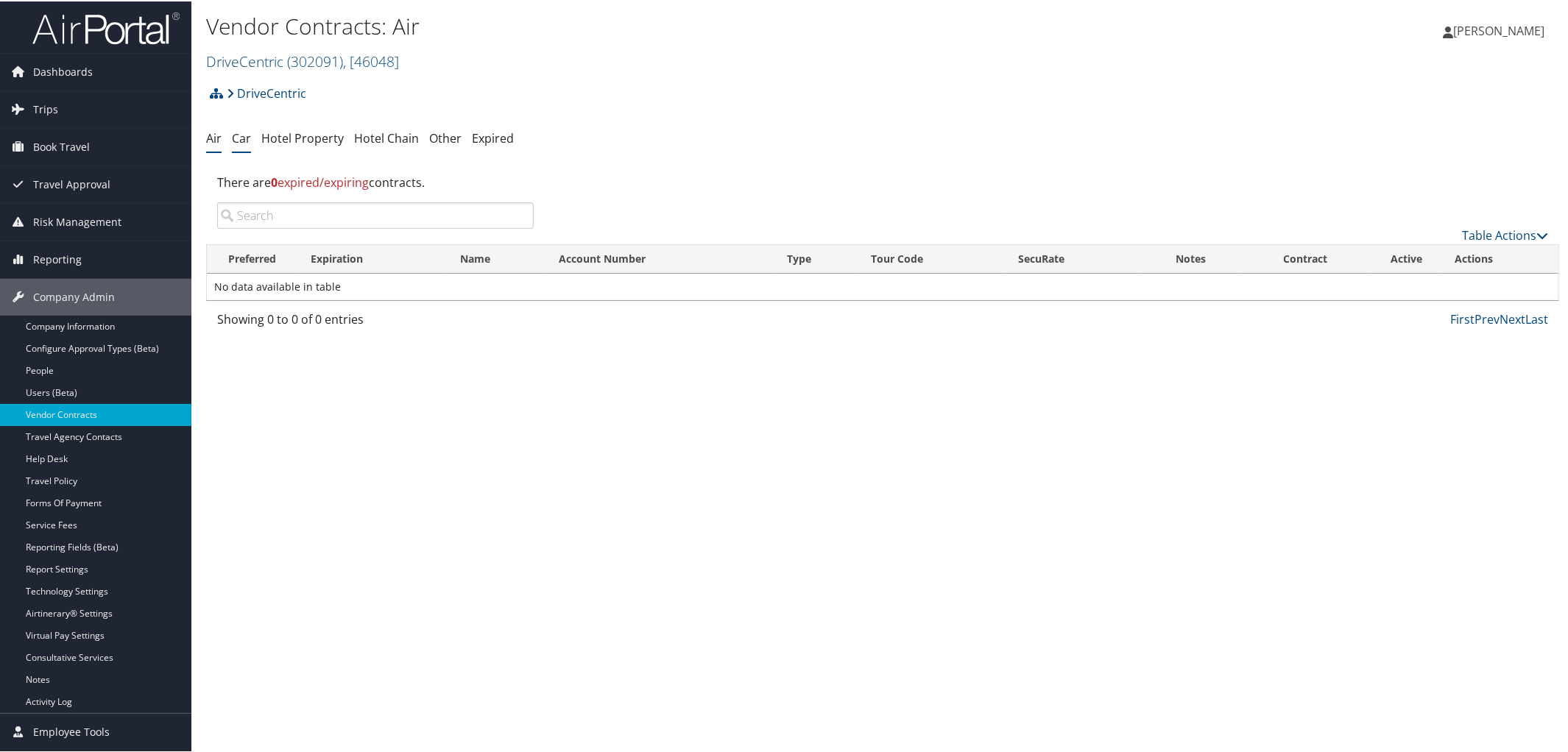
click at [237, 136] on link "Car" at bounding box center [241, 137] width 19 height 17
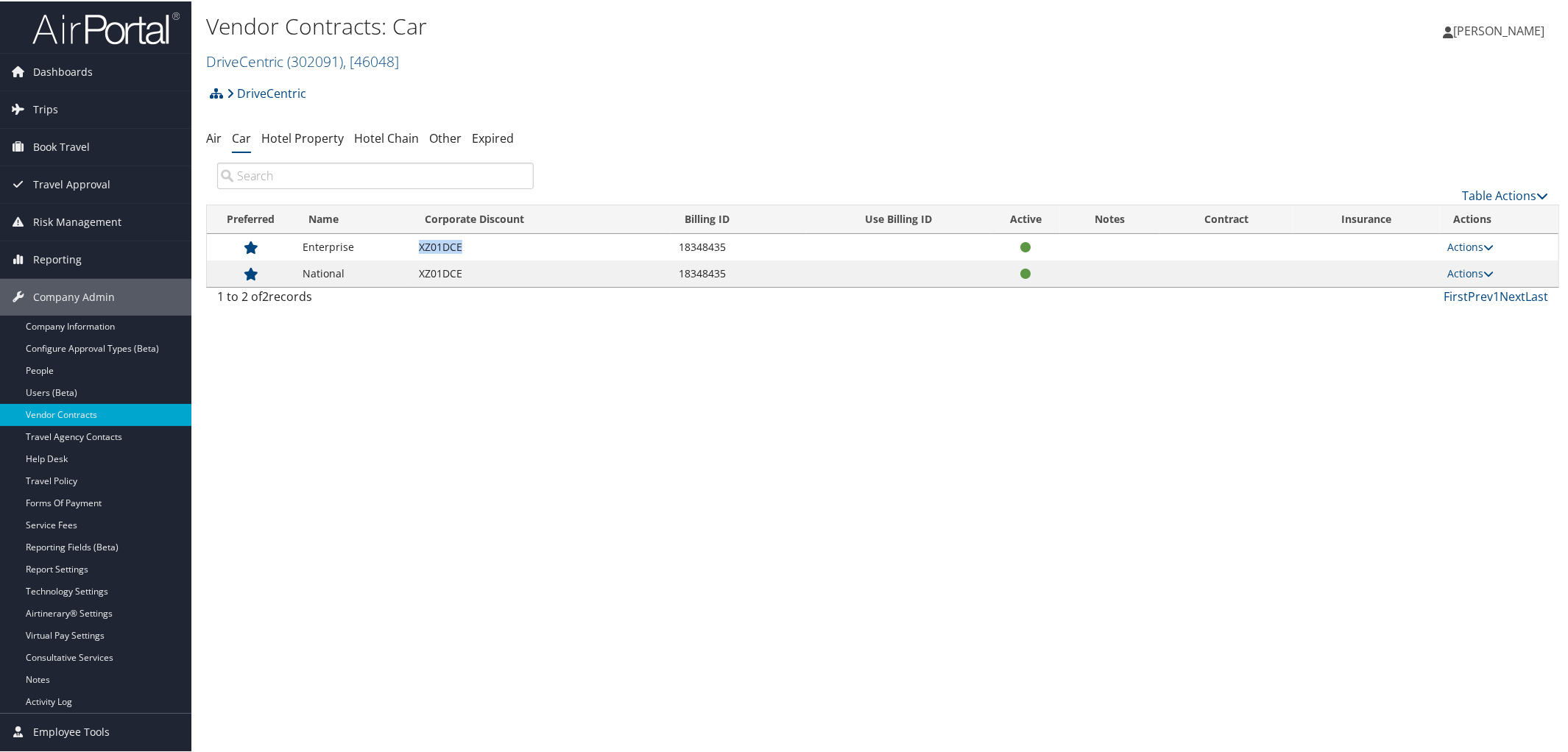
drag, startPoint x: 419, startPoint y: 246, endPoint x: 465, endPoint y: 251, distance: 46.3
click at [465, 251] on td "XZ01DCE" at bounding box center [541, 246] width 260 height 26
copy td "XZ01DCE"
click at [73, 484] on link "Travel Policy" at bounding box center [96, 480] width 192 height 22
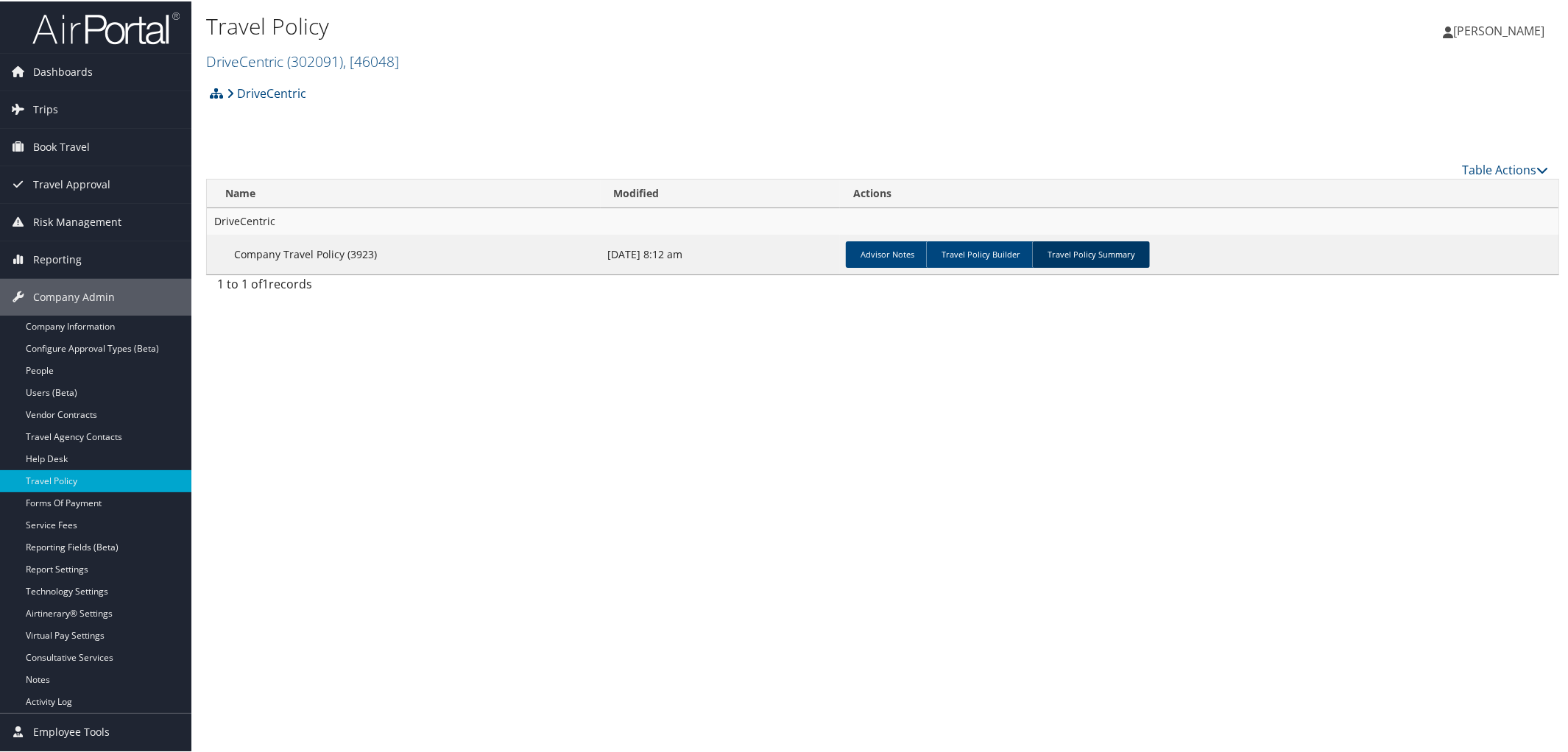
click at [1099, 260] on link "Travel Policy Summary" at bounding box center [1091, 253] width 118 height 26
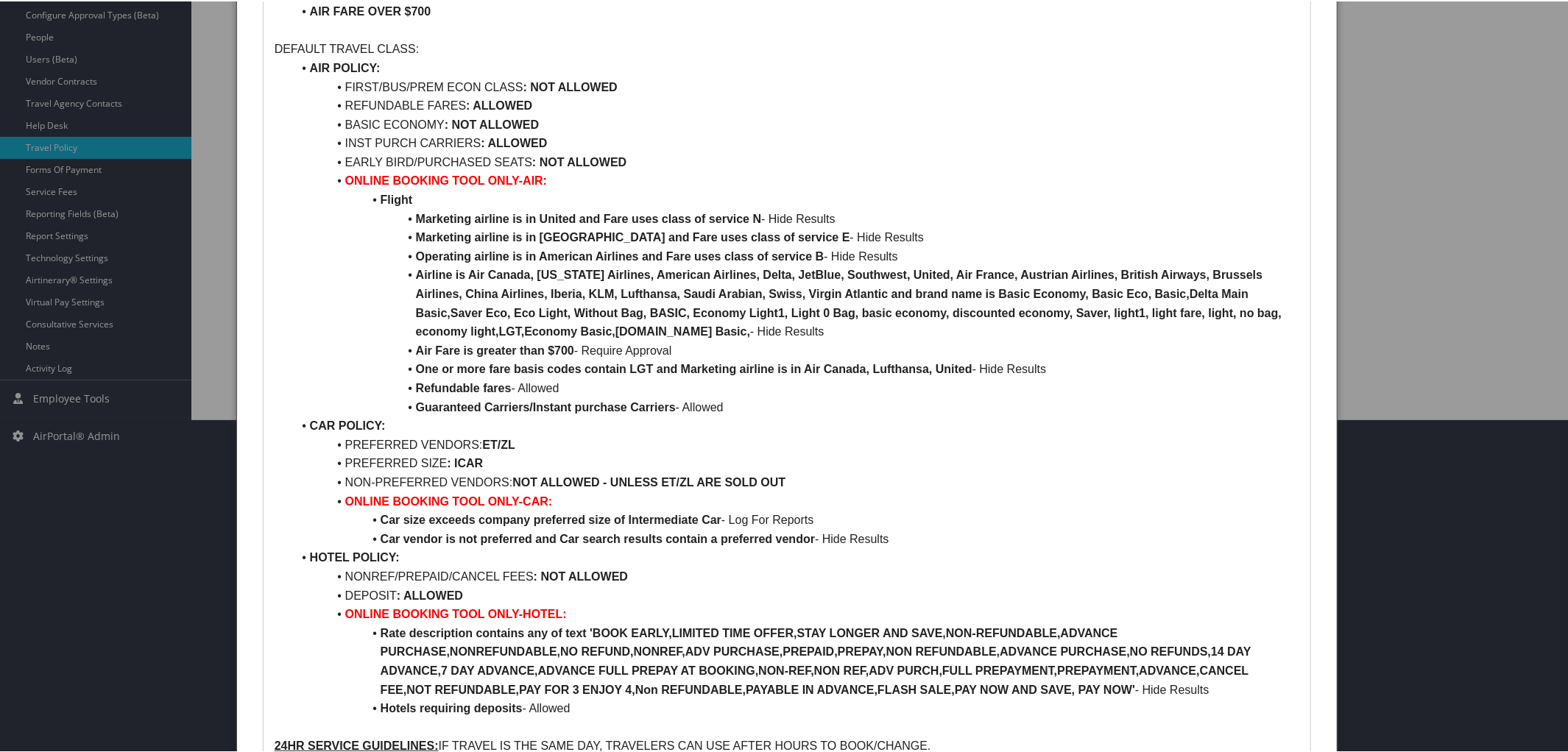
scroll to position [338, 0]
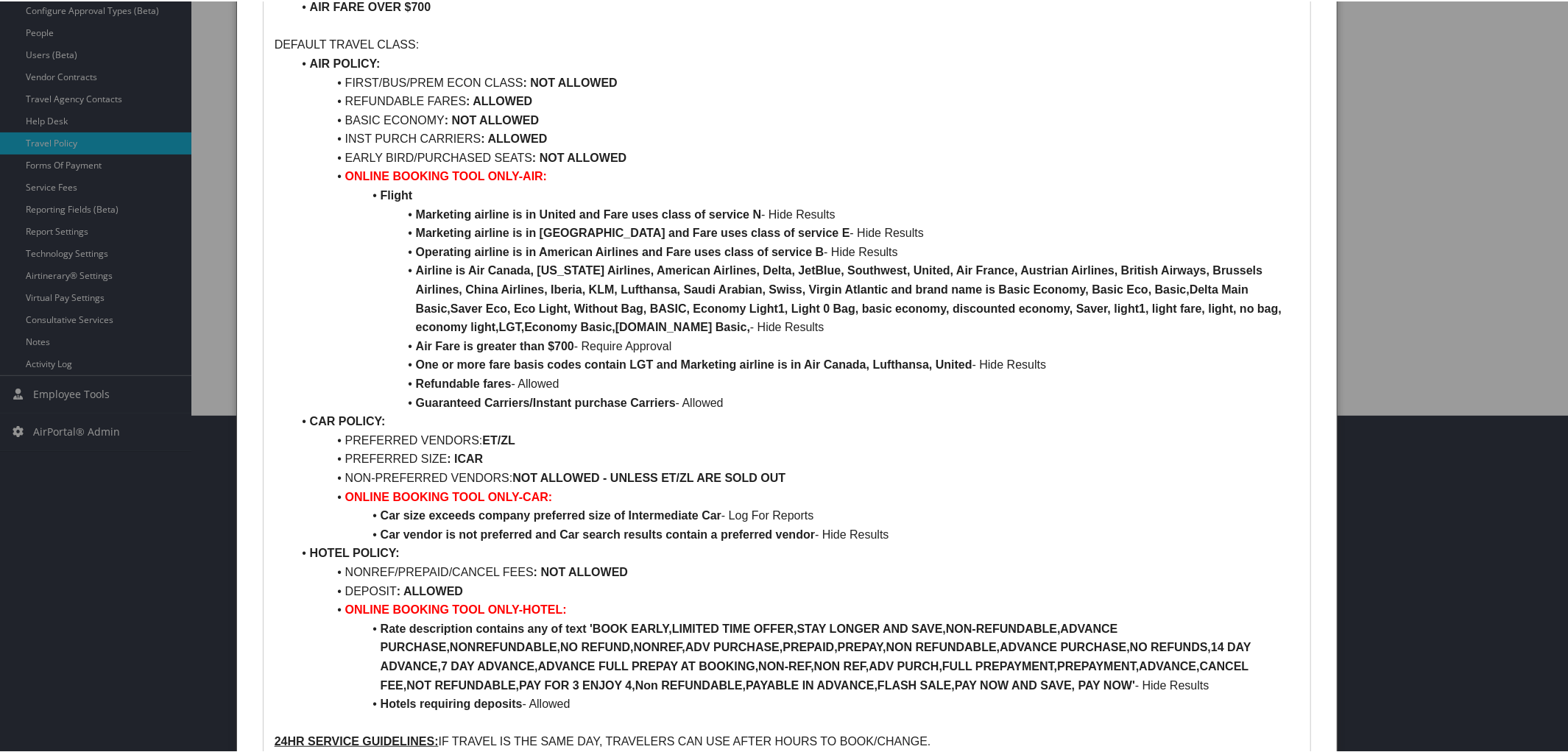
click at [527, 444] on li "PREFERRED VENDORS: ET/ZL" at bounding box center [796, 439] width 1007 height 19
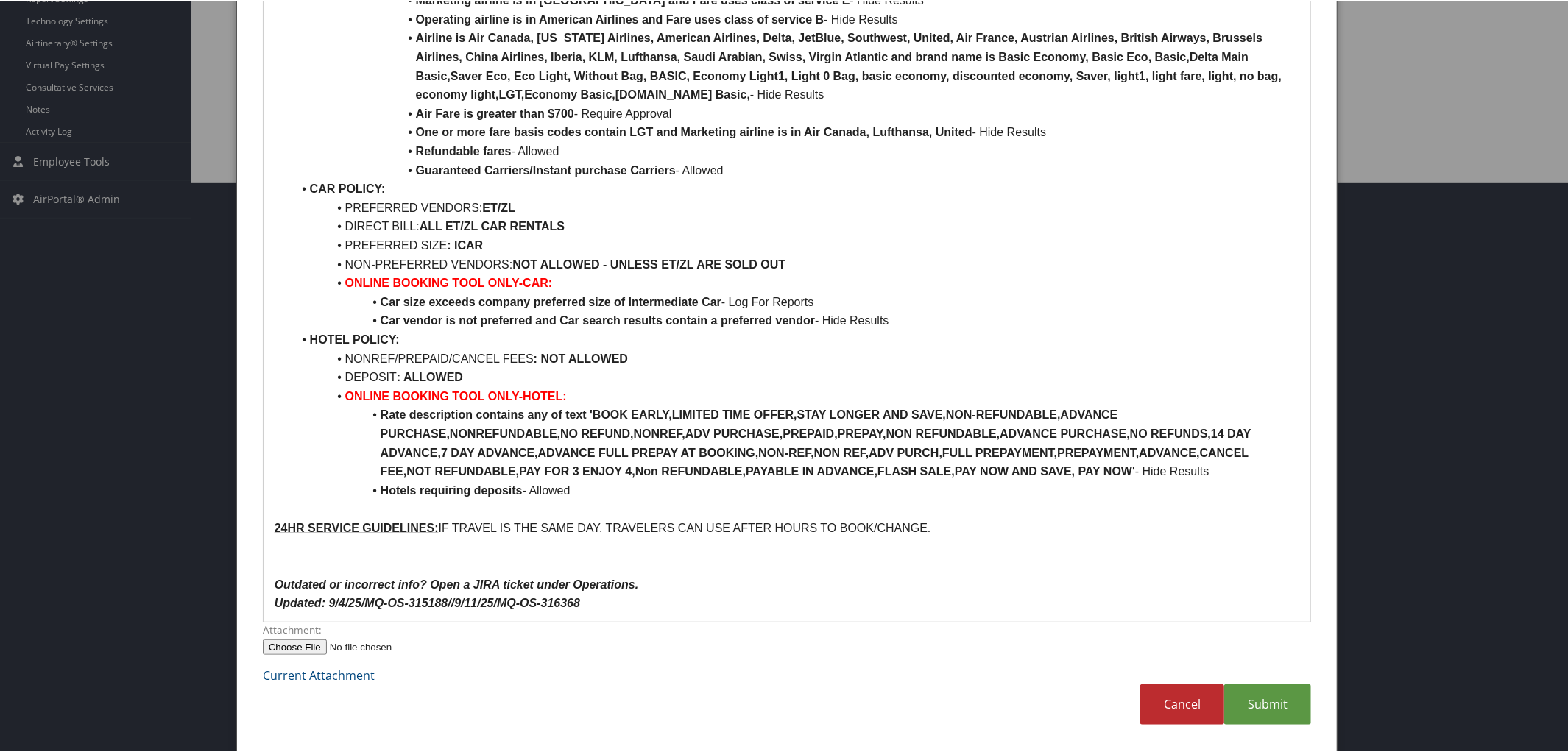
scroll to position [570, 0]
click at [581, 594] on p "Updated: 9/4/25/MQ-OS-315188//9/11/25/MQ-OS-316368" at bounding box center [788, 603] width 1026 height 19
click at [1258, 699] on link "Submit" at bounding box center [1267, 703] width 87 height 40
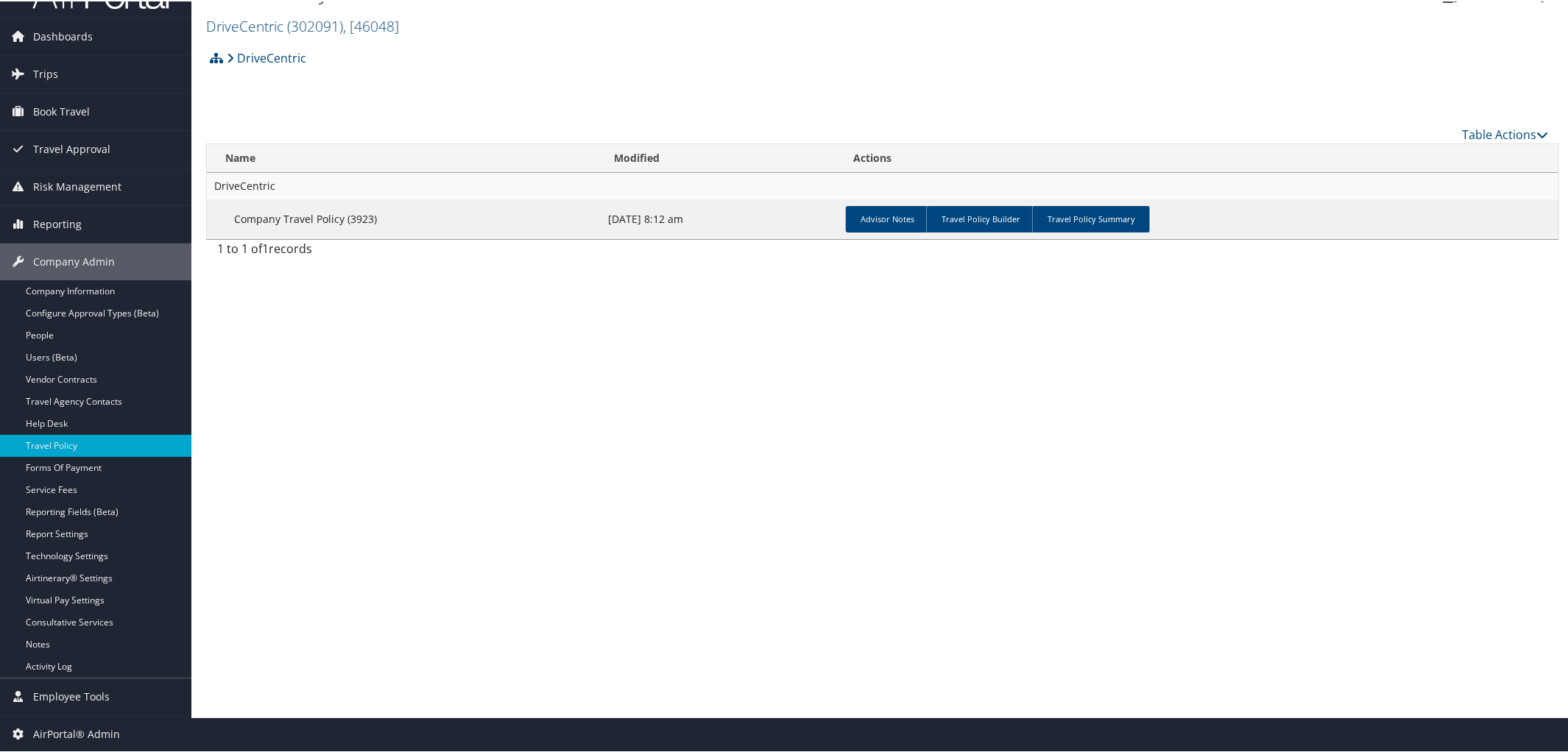
scroll to position [35, 0]
click at [86, 281] on link "Company Information" at bounding box center [96, 291] width 192 height 22
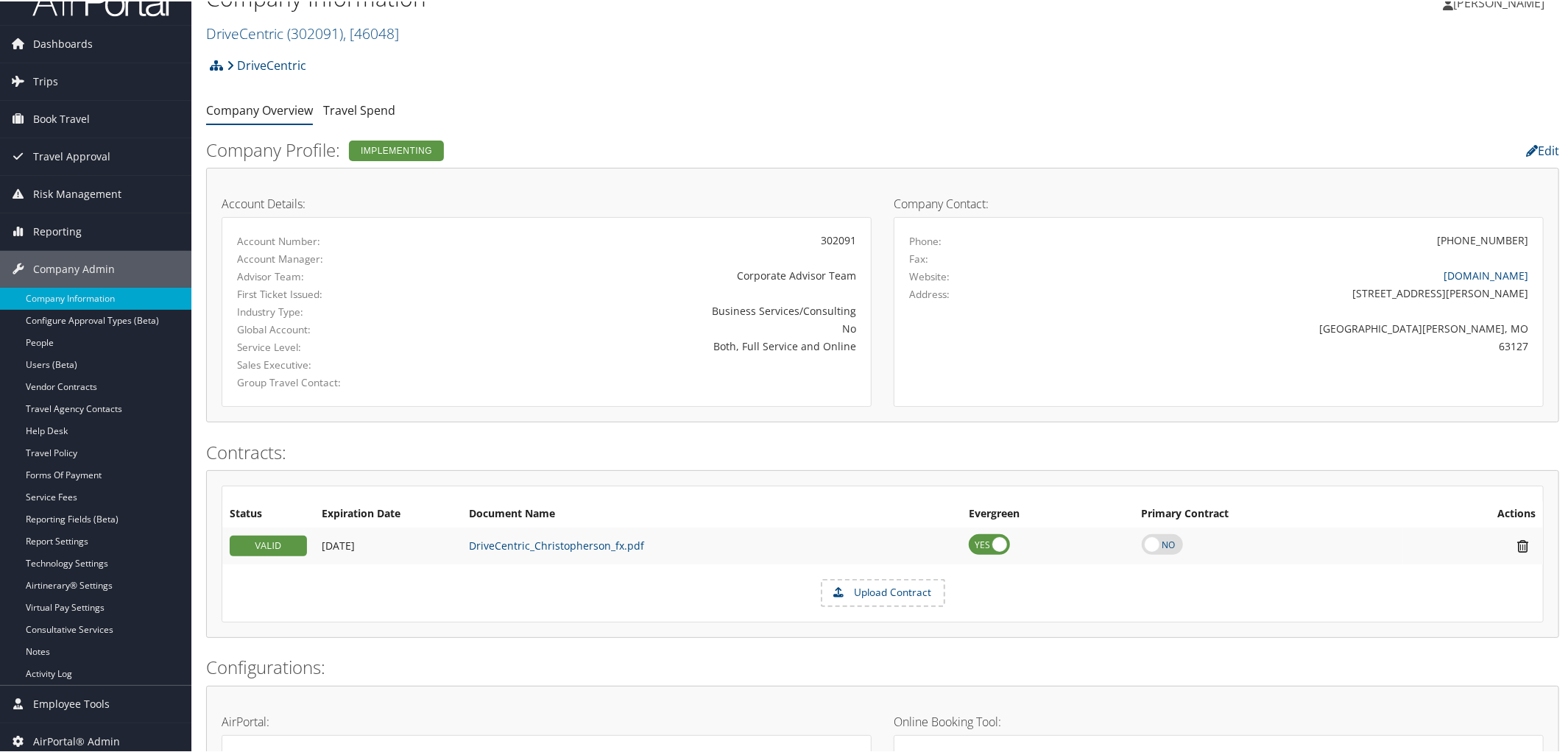
scroll to position [6, 0]
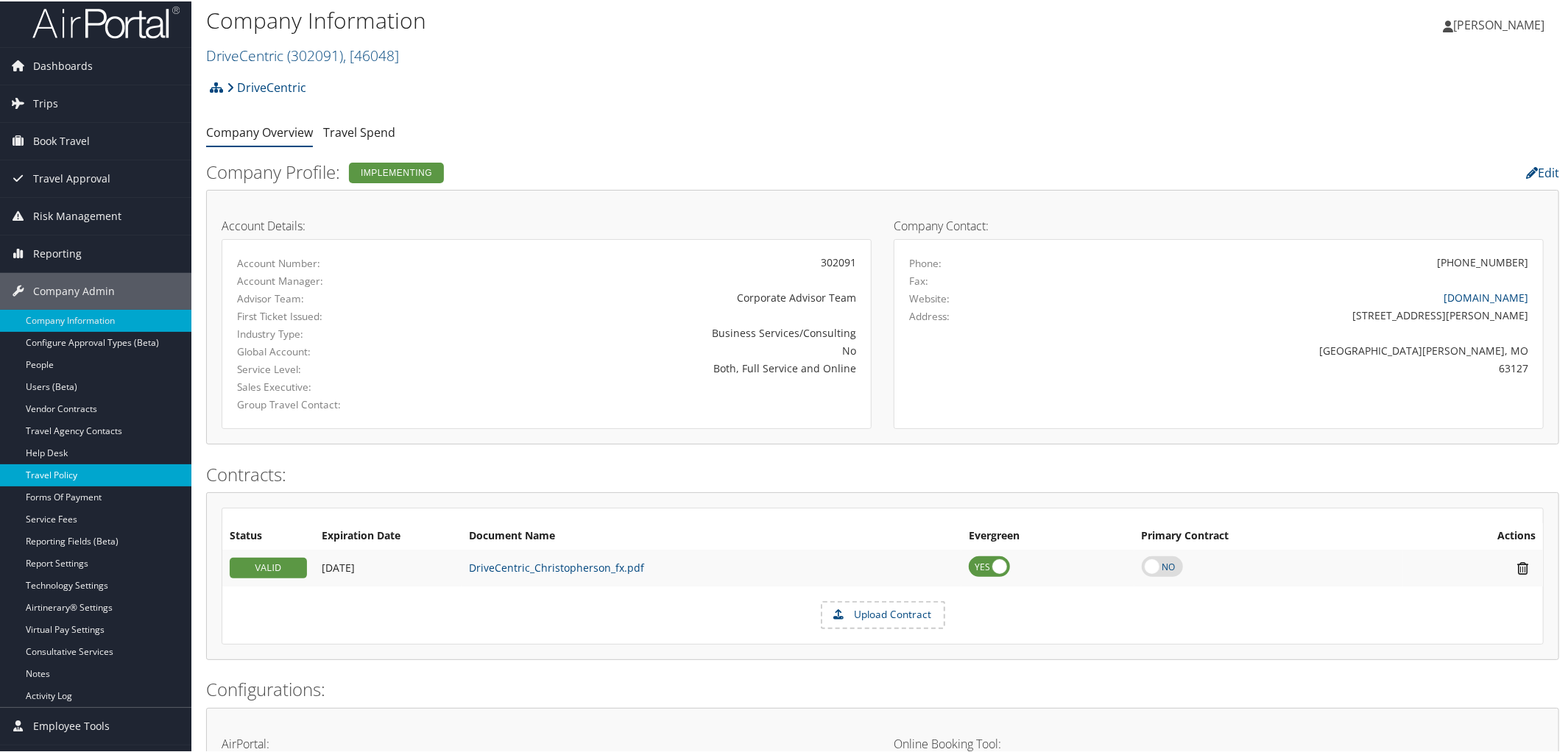
click at [48, 466] on link "Travel Policy" at bounding box center [96, 474] width 192 height 22
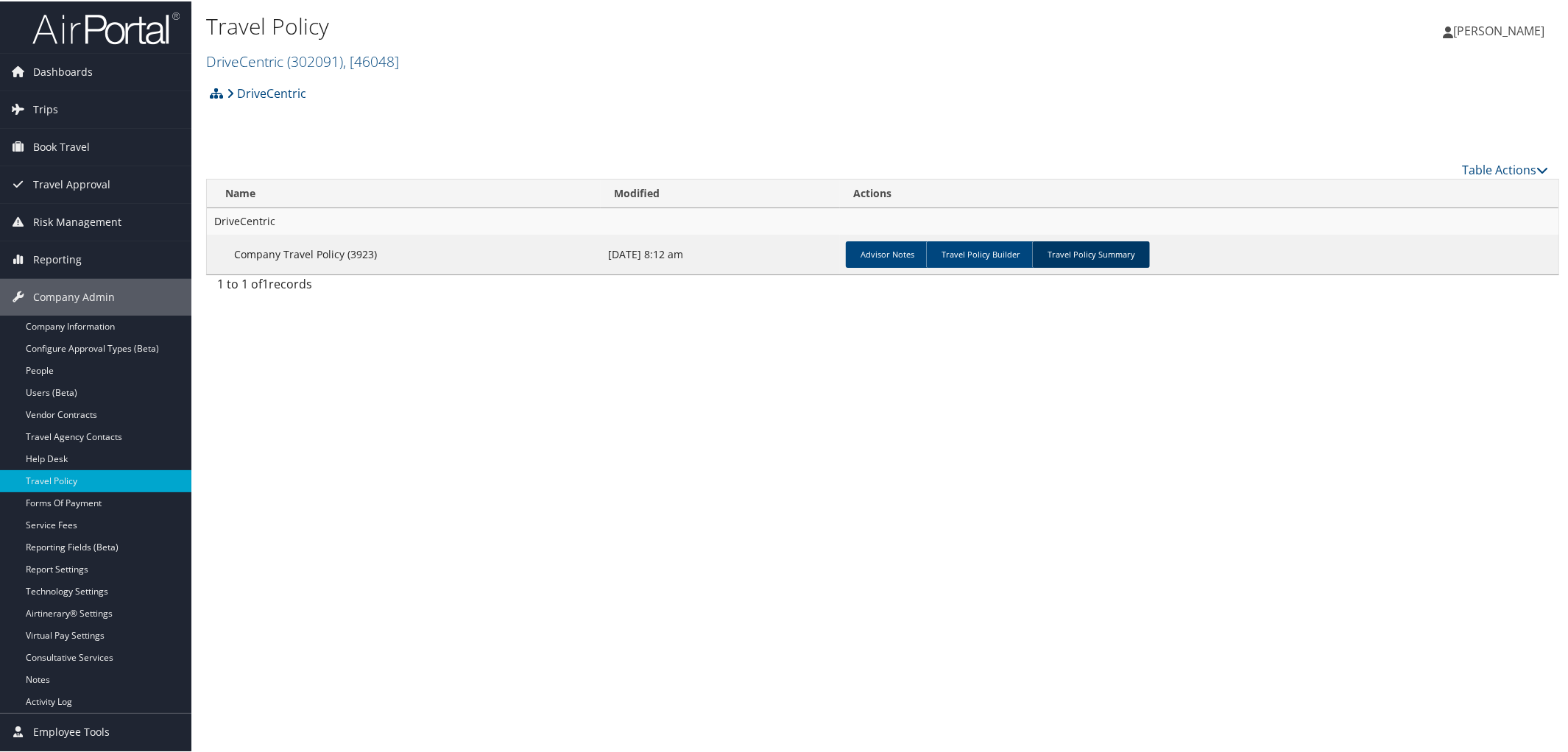
click at [1076, 261] on link "Travel Policy Summary" at bounding box center [1091, 253] width 118 height 26
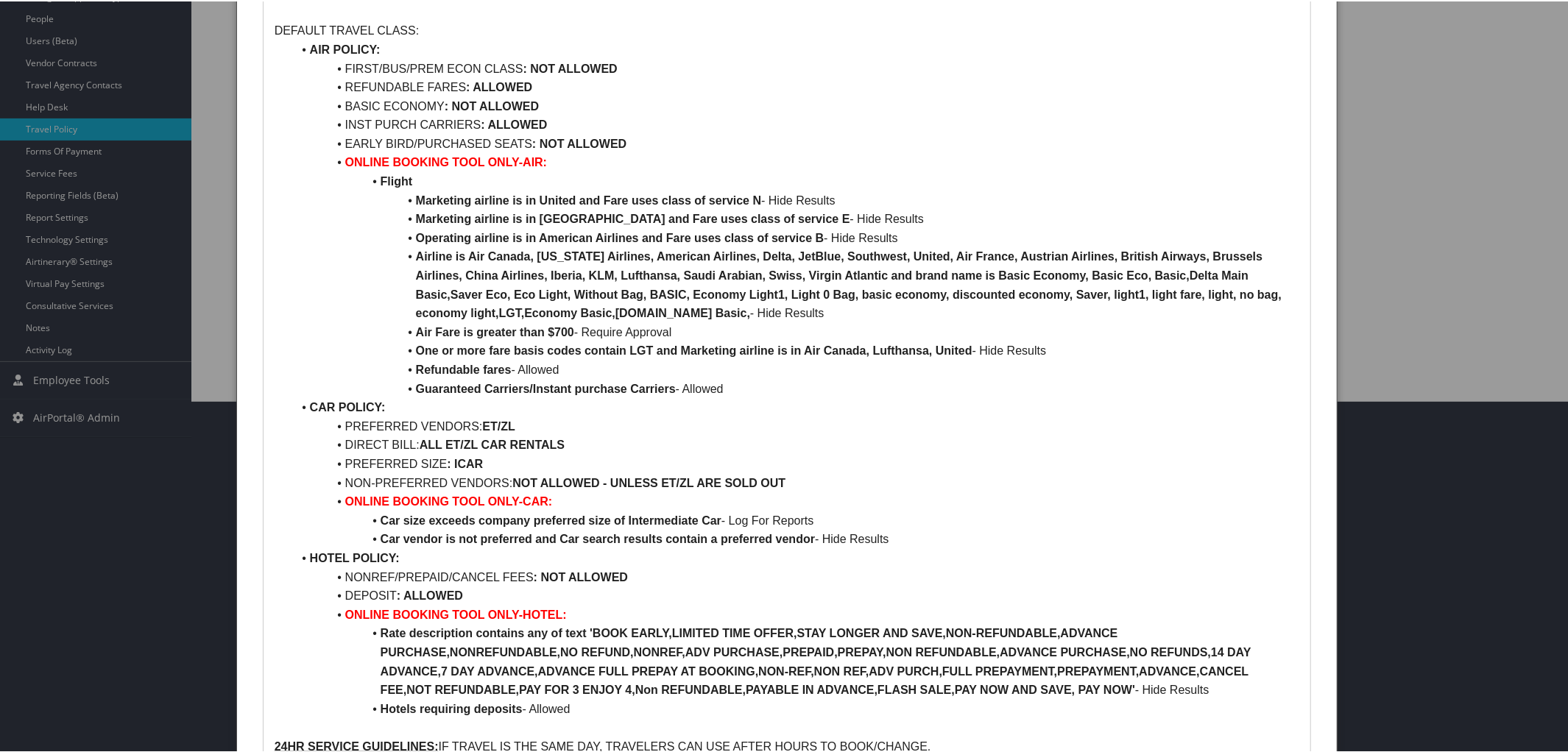
scroll to position [570, 0]
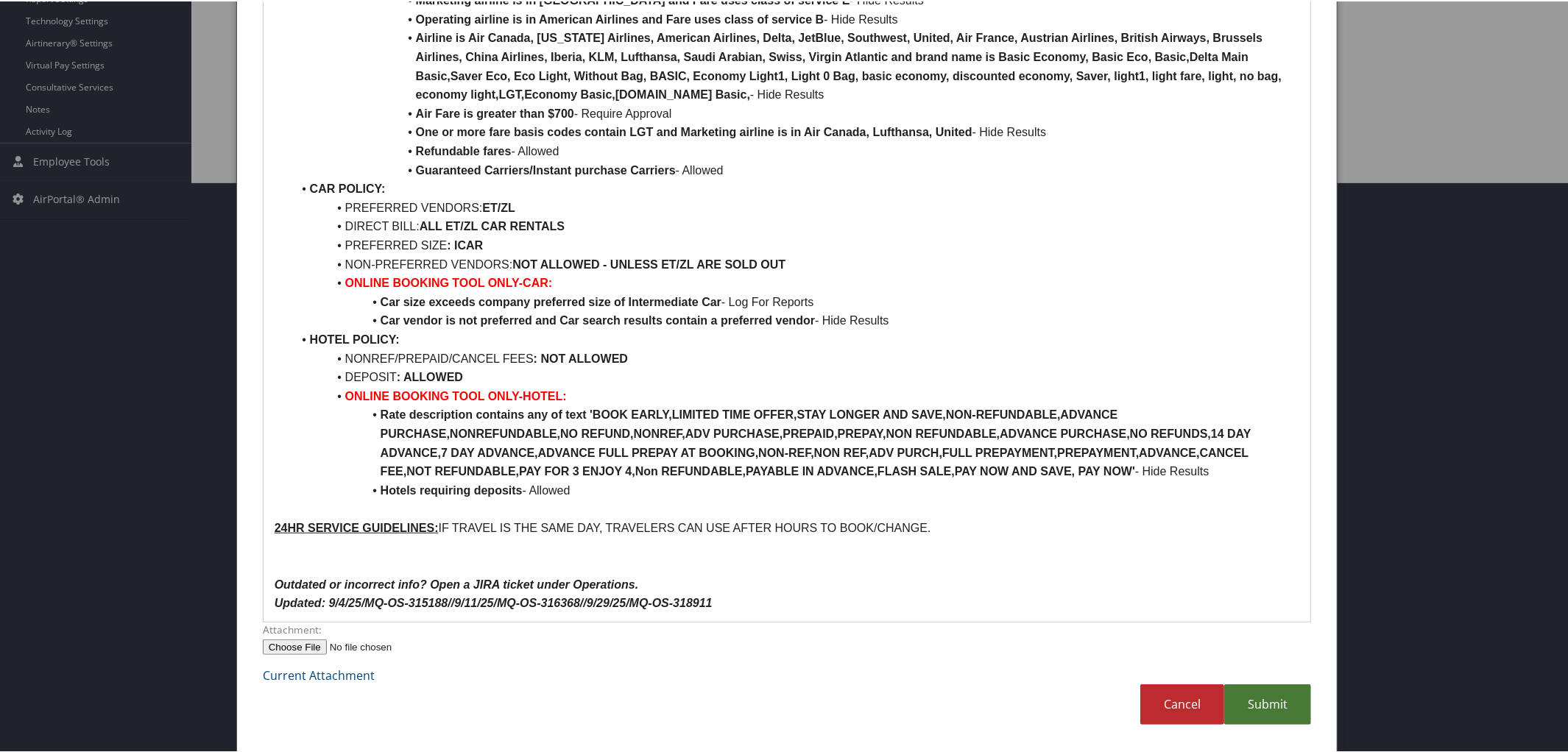
click at [1255, 700] on link "Submit" at bounding box center [1267, 702] width 87 height 40
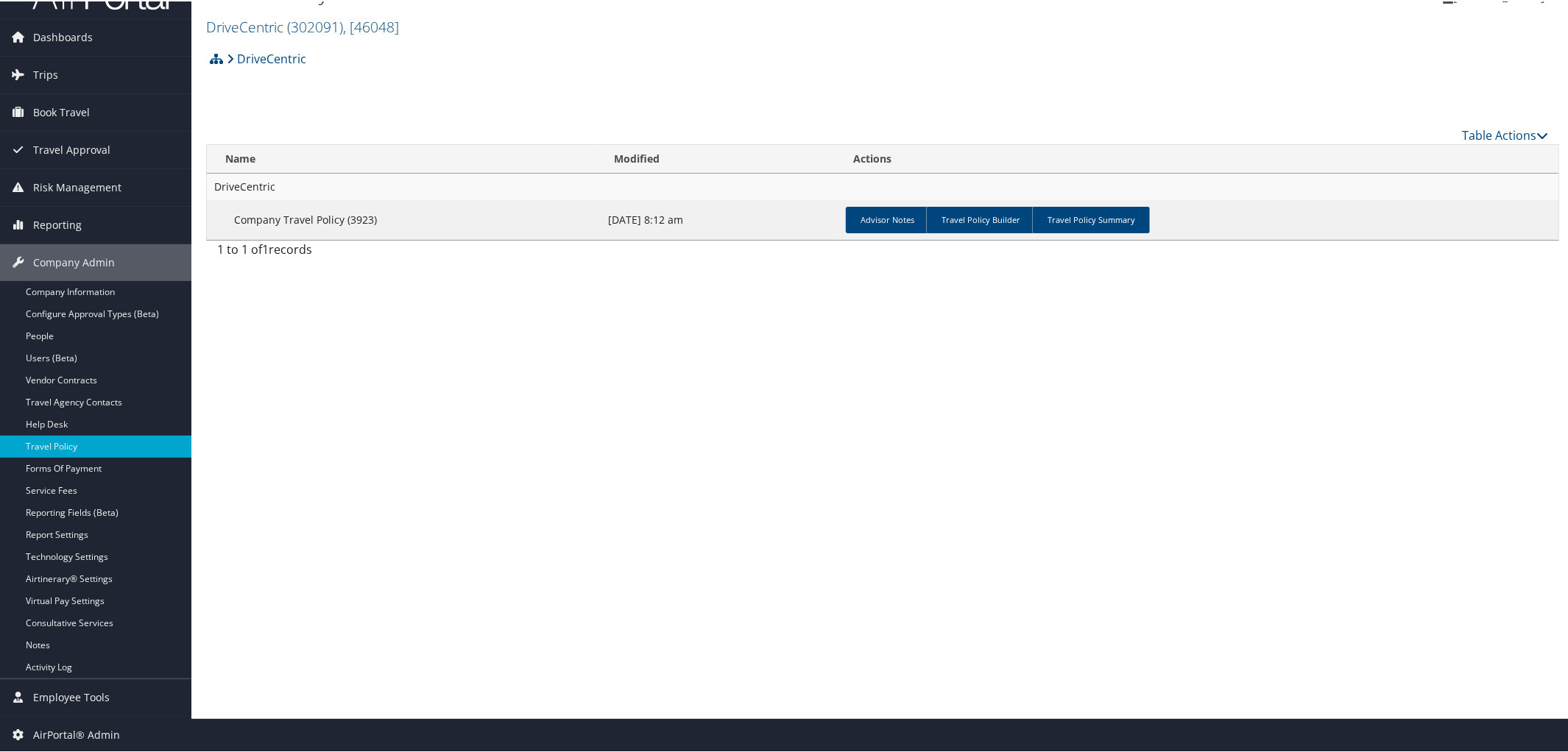
scroll to position [0, 0]
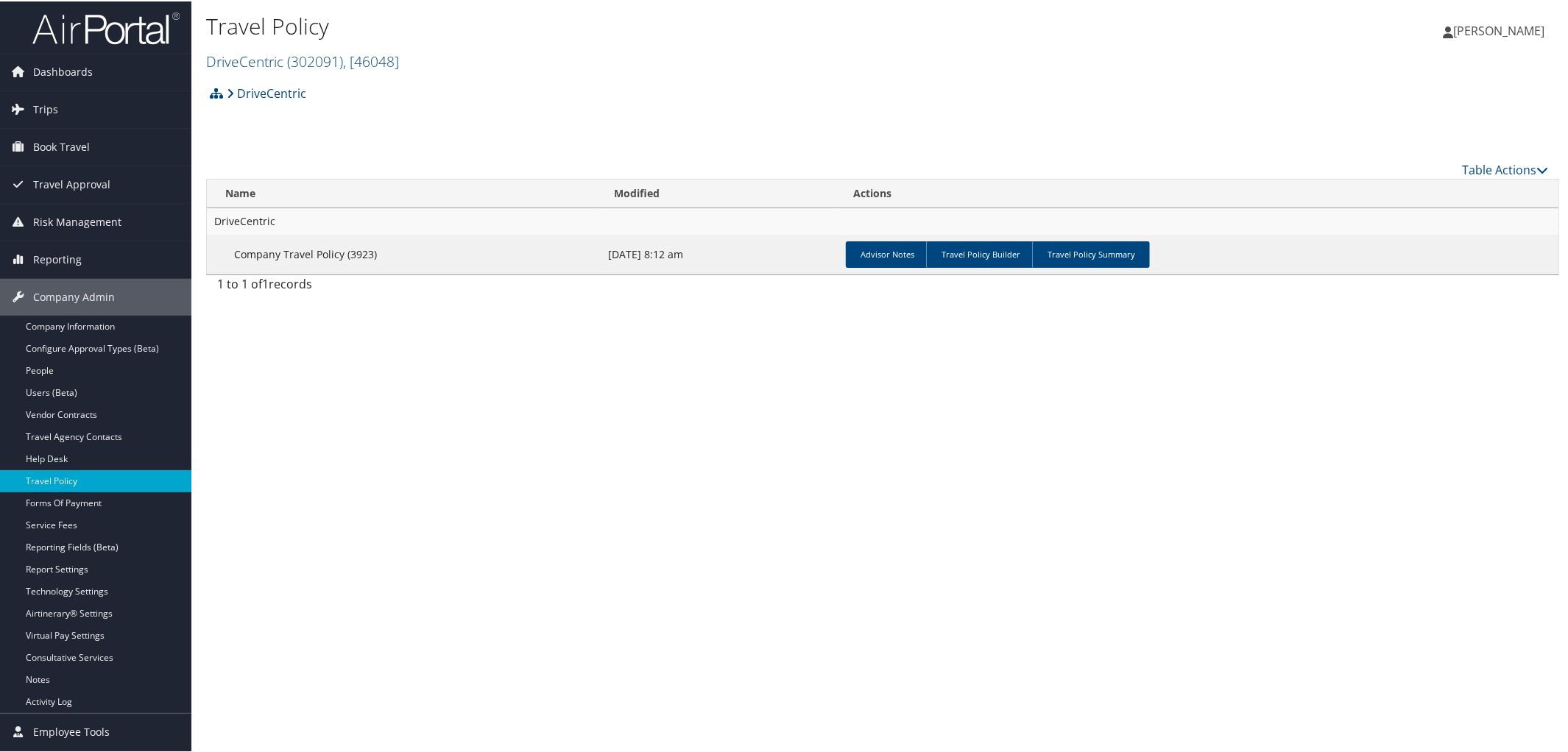
click at [1468, 45] on link "[PERSON_NAME]" at bounding box center [1500, 29] width 116 height 44
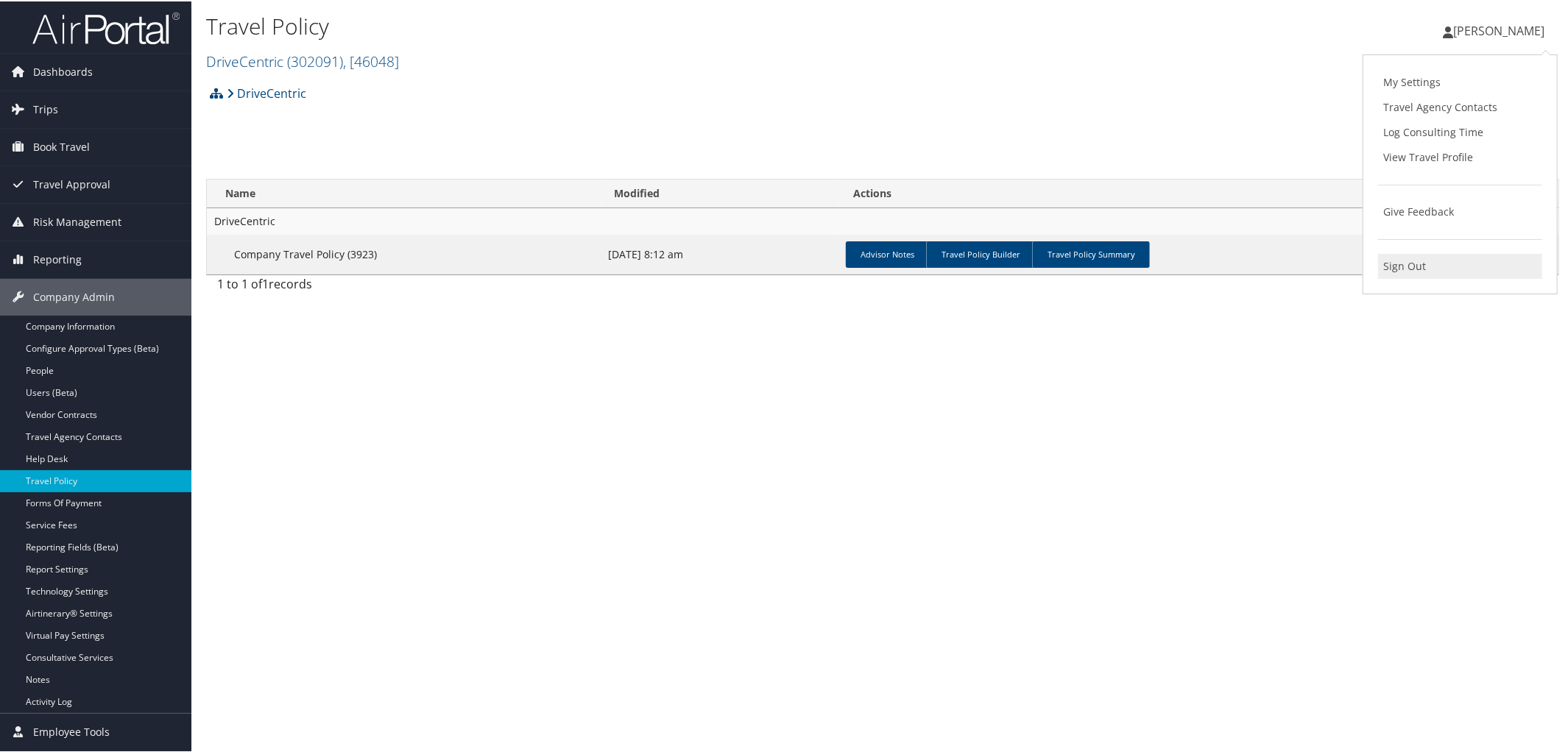
click at [1404, 257] on link "Sign Out" at bounding box center [1460, 265] width 164 height 25
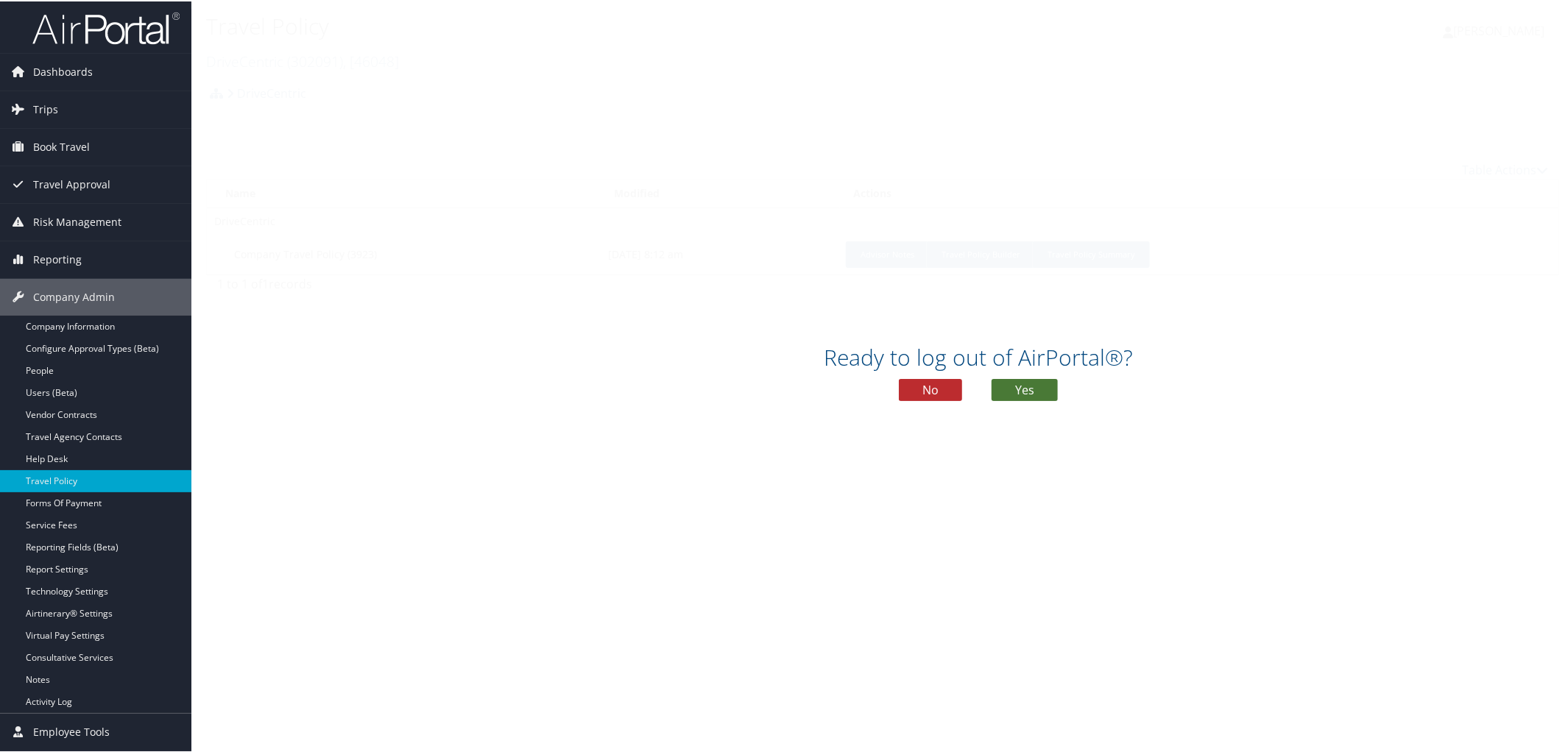
click at [1010, 389] on button "Yes" at bounding box center [1025, 388] width 66 height 22
